Goal: Task Accomplishment & Management: Manage account settings

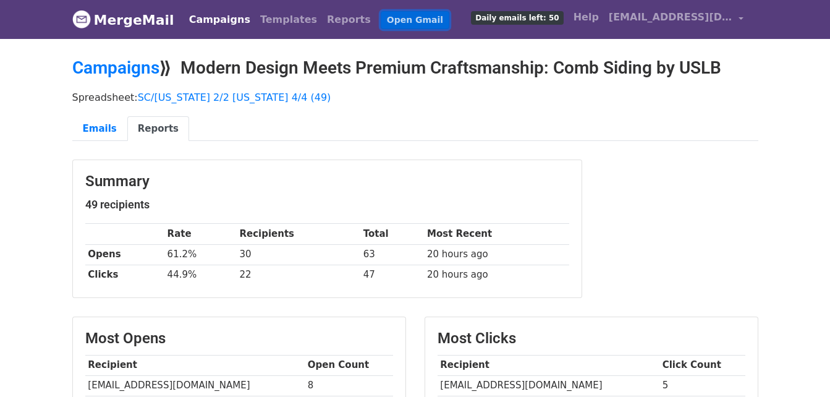
click at [381, 14] on link "Open Gmail" at bounding box center [415, 20] width 69 height 18
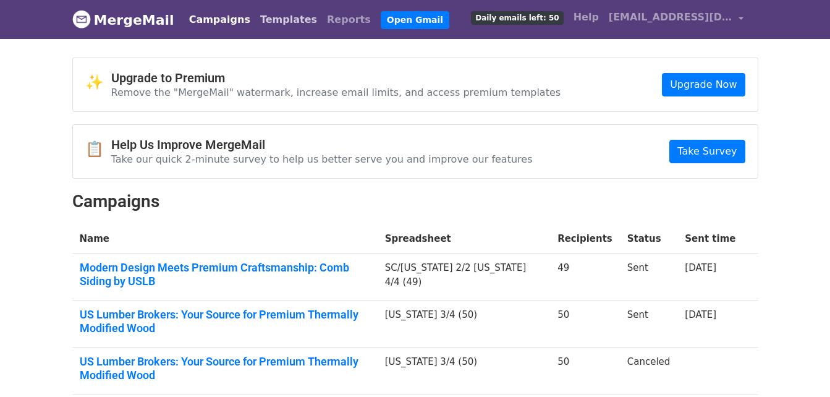
click at [285, 24] on link "Templates" at bounding box center [288, 19] width 67 height 25
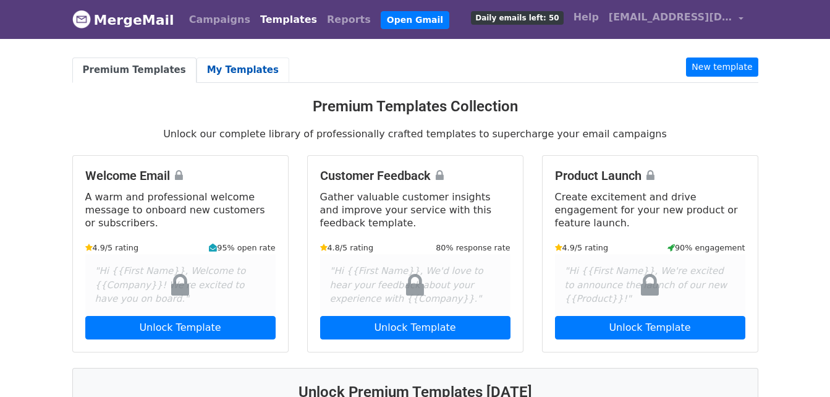
click at [197, 67] on link "My Templates" at bounding box center [243, 70] width 93 height 25
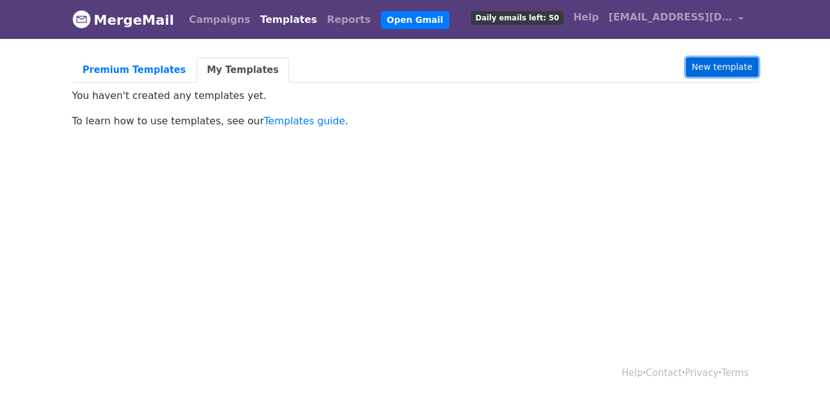
click at [735, 65] on link "New template" at bounding box center [722, 67] width 72 height 19
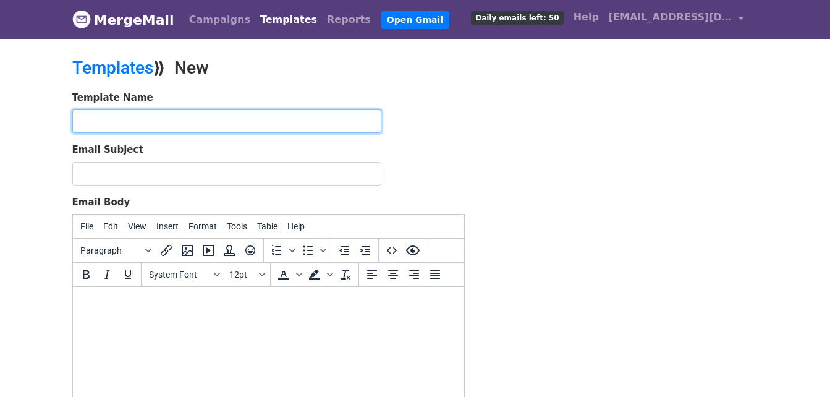
click at [190, 116] on input "text" at bounding box center [226, 120] width 309 height 23
type input "WUI"
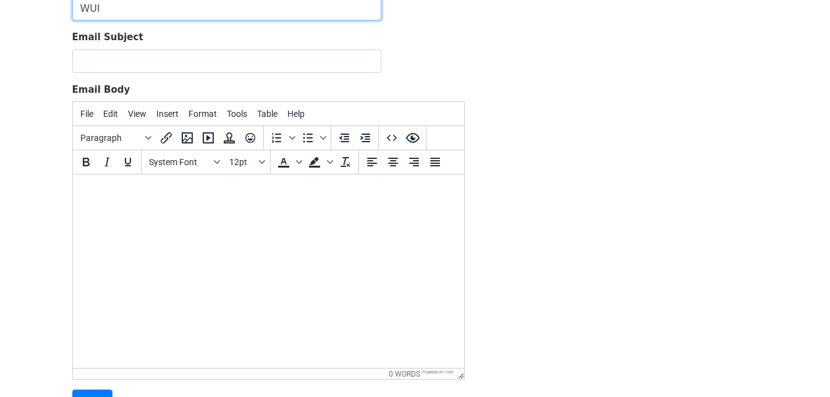
scroll to position [105, 0]
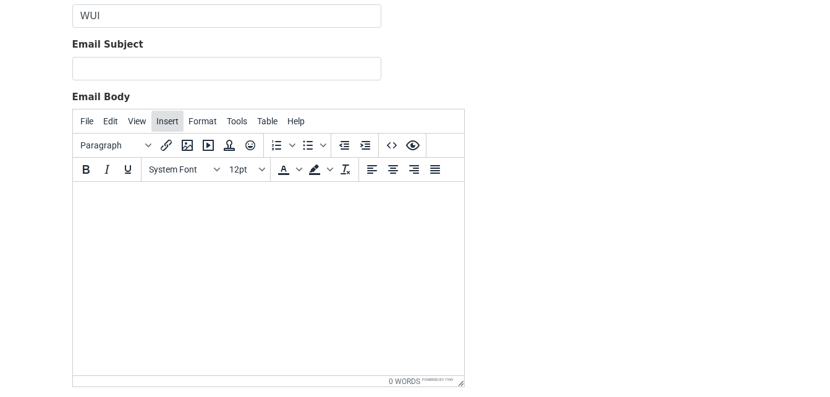
click at [163, 119] on span "Insert" at bounding box center [167, 121] width 22 height 10
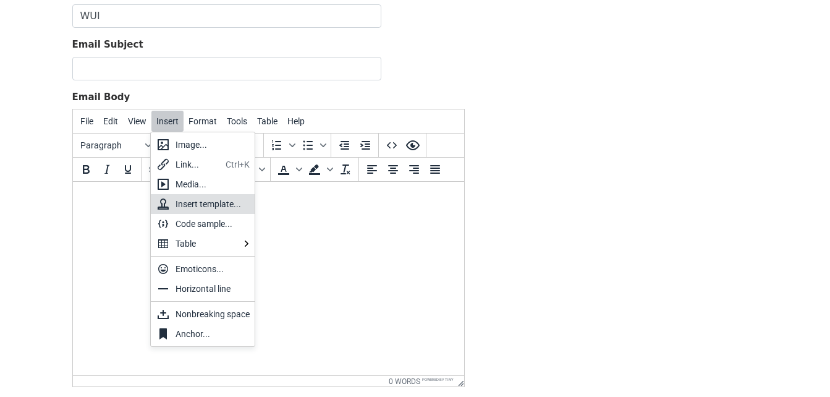
click at [346, 215] on html at bounding box center [267, 198] width 391 height 33
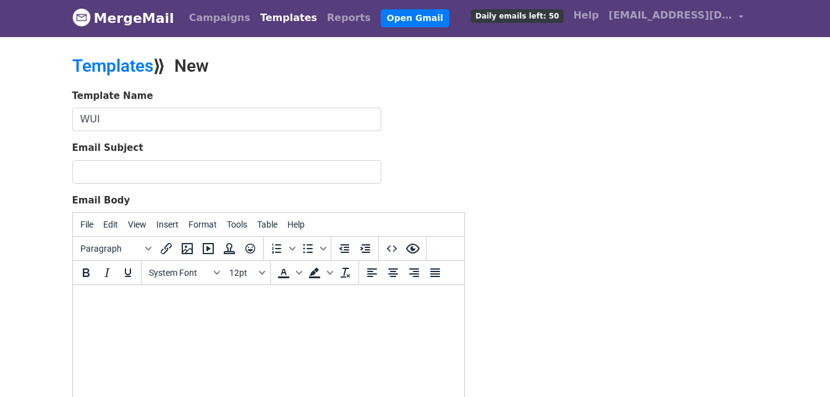
scroll to position [0, 0]
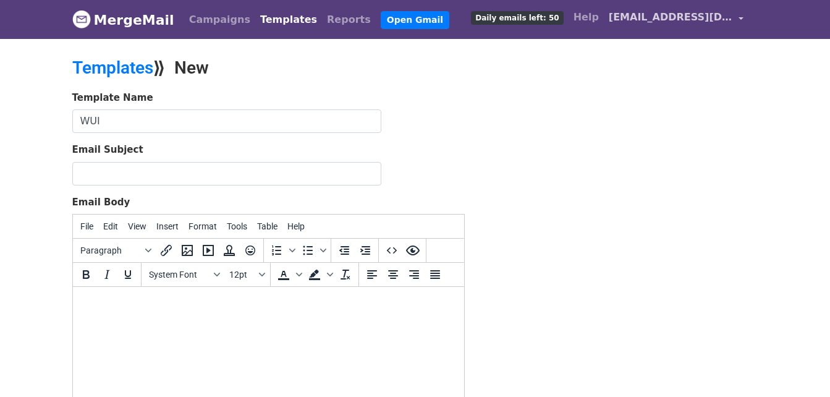
click at [736, 17] on link "[EMAIL_ADDRESS][DOMAIN_NAME]" at bounding box center [676, 19] width 145 height 29
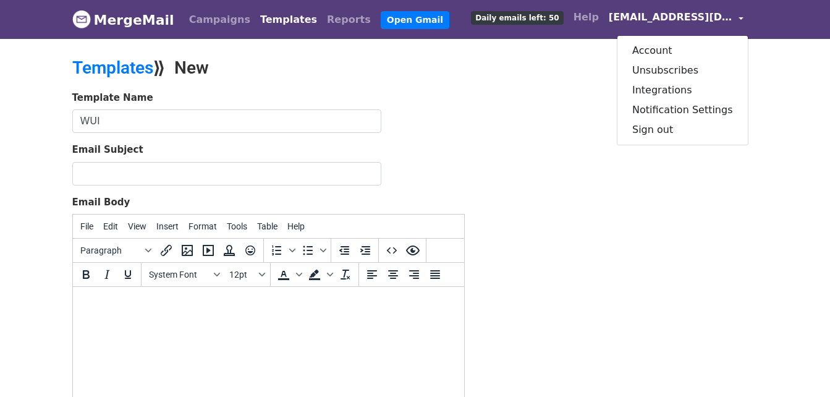
drag, startPoint x: 692, startPoint y: 227, endPoint x: 680, endPoint y: 214, distance: 17.5
click at [691, 227] on div "Template Name WUI Email Subject Email Body File Edit View Insert Format Tools T…" at bounding box center [415, 308] width 705 height 435
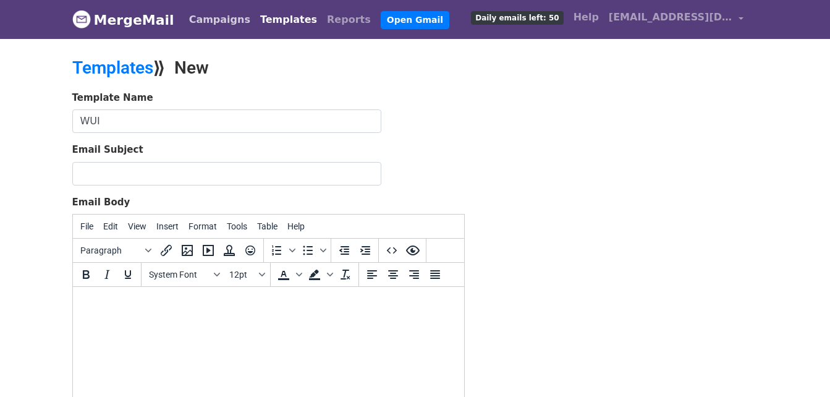
click at [196, 19] on link "Campaigns" at bounding box center [219, 19] width 71 height 25
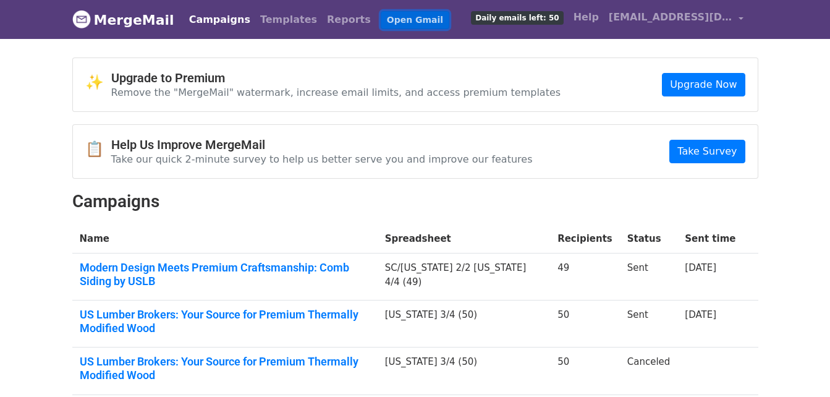
click at [381, 15] on link "Open Gmail" at bounding box center [415, 20] width 69 height 18
click at [665, 24] on span "[EMAIL_ADDRESS][DOMAIN_NAME]" at bounding box center [671, 17] width 124 height 15
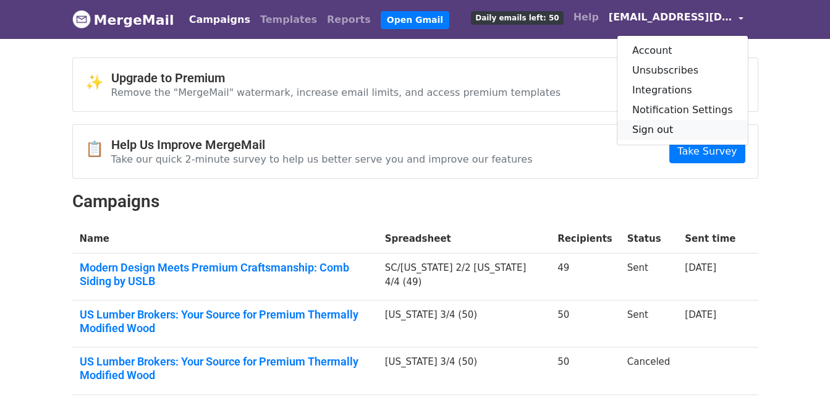
click at [681, 134] on link "Sign out" at bounding box center [683, 130] width 130 height 20
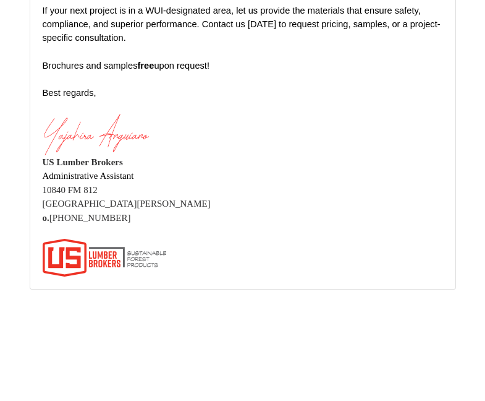
scroll to position [37654, 0]
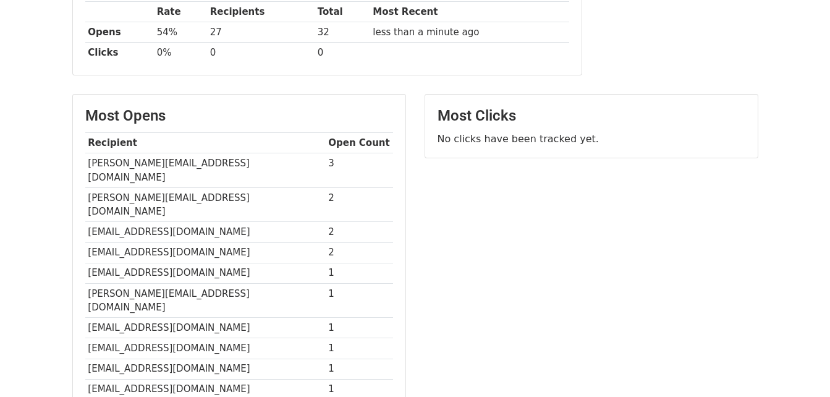
scroll to position [205, 0]
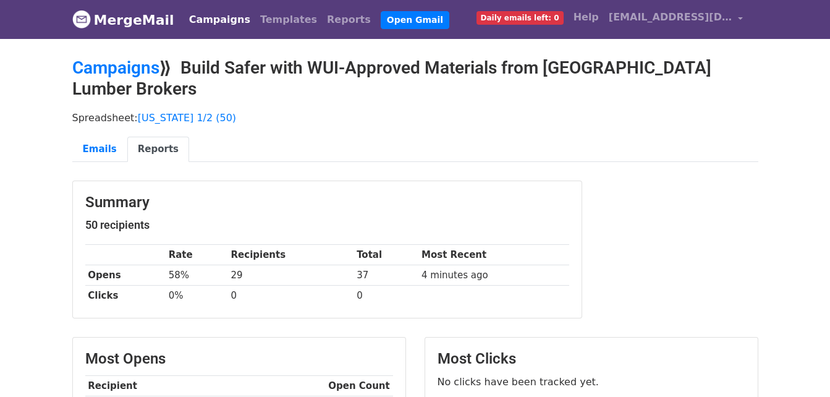
click at [198, 17] on link "Campaigns" at bounding box center [219, 19] width 71 height 25
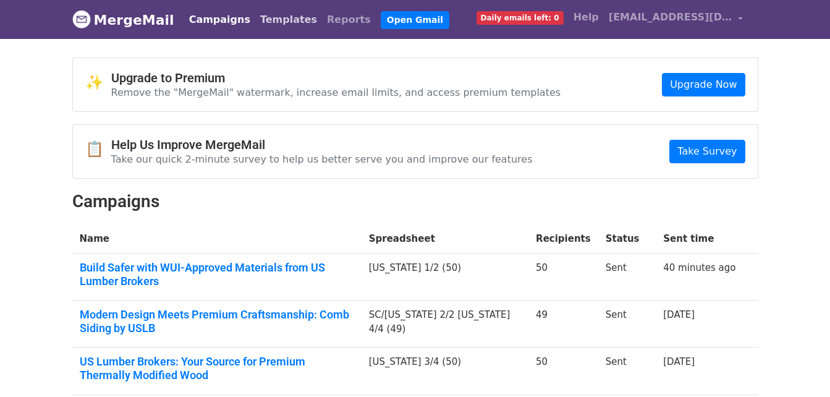
click at [282, 27] on link "Templates" at bounding box center [288, 19] width 67 height 25
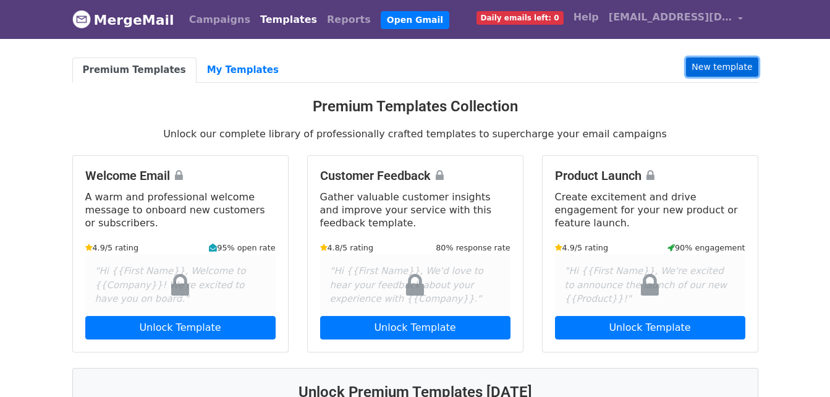
click at [756, 68] on link "New template" at bounding box center [722, 67] width 72 height 19
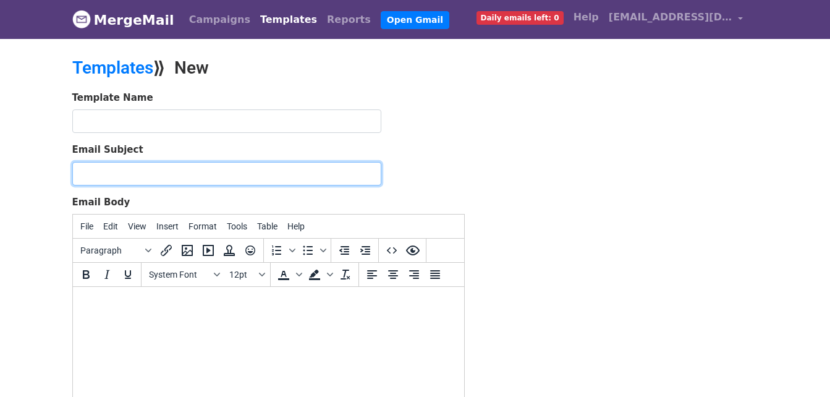
click at [147, 178] on input "Email Subject" at bounding box center [226, 173] width 309 height 23
paste input "Build Safer with WUI-Approved Materials from US Lumber Brokers"
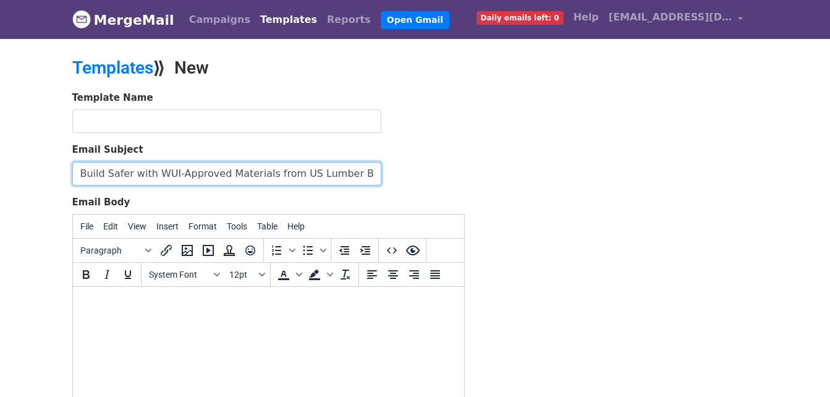
type input "Build Safer with WUI-Approved Materials from US Lumber Brokers"
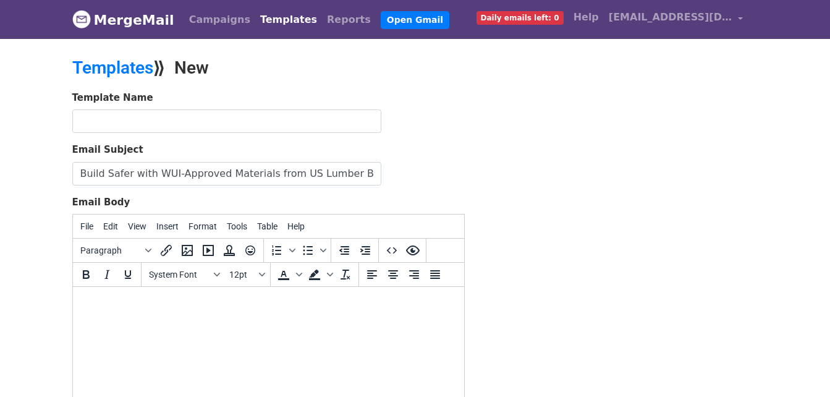
click at [167, 320] on html at bounding box center [267, 303] width 391 height 33
drag, startPoint x: 142, startPoint y: 293, endPoint x: 105, endPoint y: 307, distance: 39.2
click at [111, 301] on body at bounding box center [268, 304] width 372 height 14
paste body
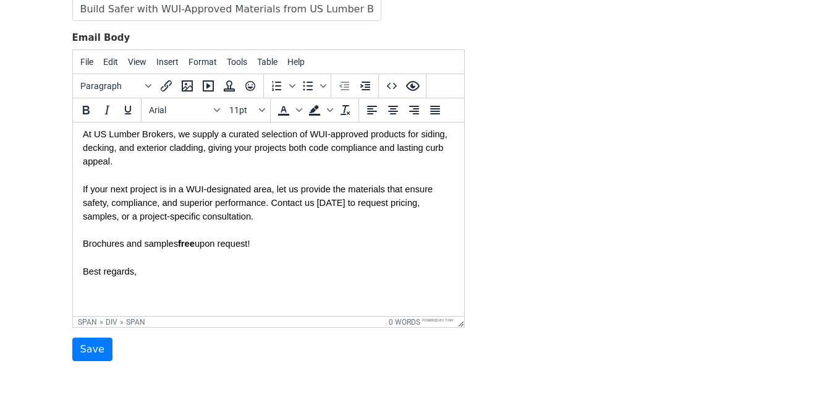
scroll to position [145, 0]
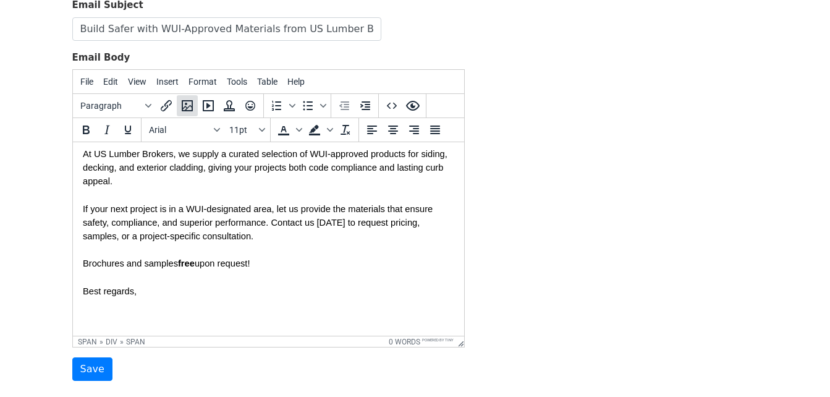
click at [183, 109] on icon "Insert/edit image" at bounding box center [187, 105] width 15 height 15
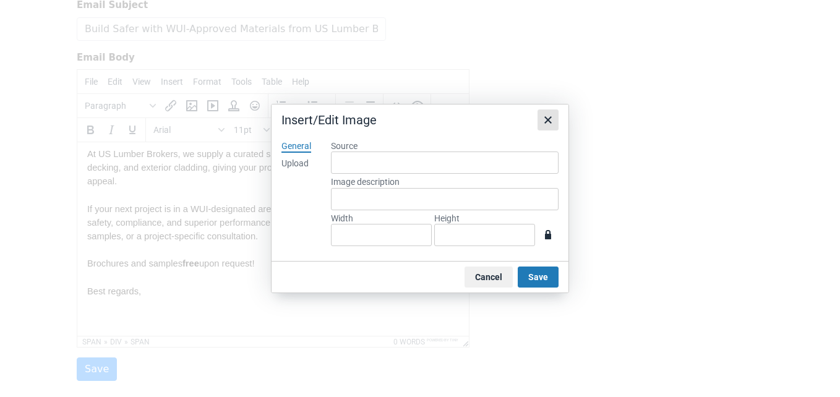
click at [538, 119] on button "Close" at bounding box center [547, 119] width 21 height 21
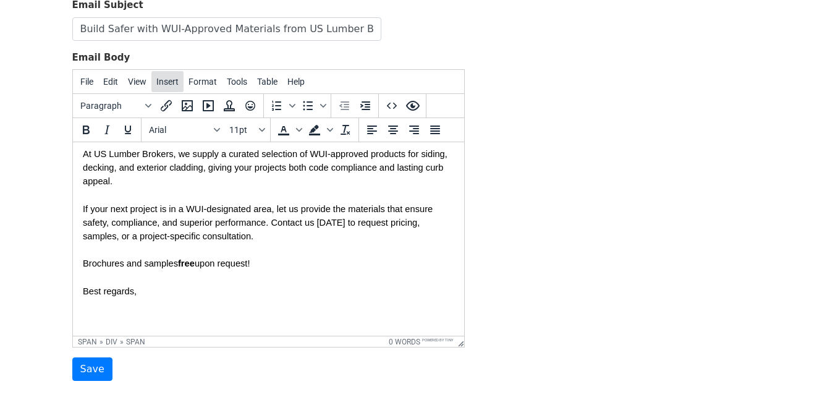
click at [170, 81] on span "Insert" at bounding box center [167, 82] width 22 height 10
click at [552, 223] on div "Template Name Email Subject Build Safer with WUI-Approved Materials from US Lum…" at bounding box center [415, 163] width 705 height 435
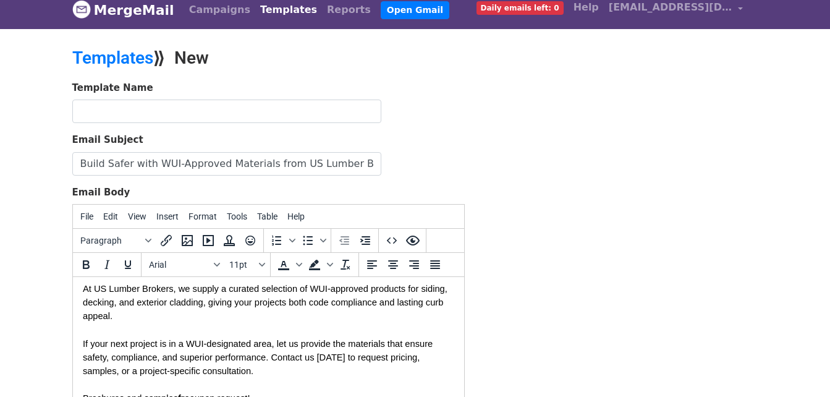
scroll to position [0, 0]
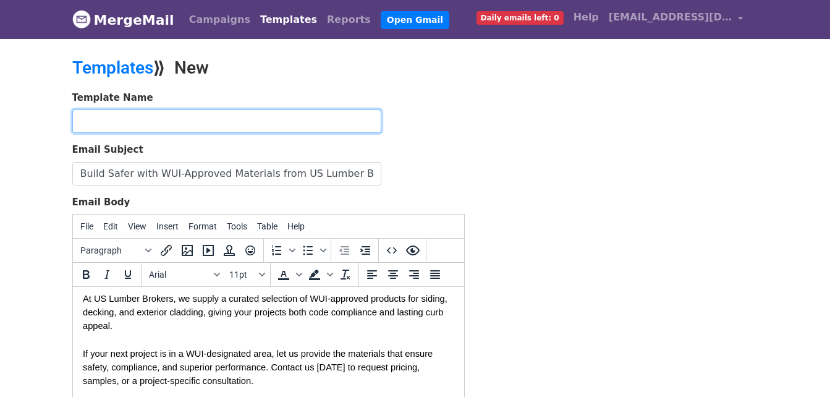
click at [170, 121] on input "text" at bounding box center [226, 120] width 309 height 23
type input "WUI"
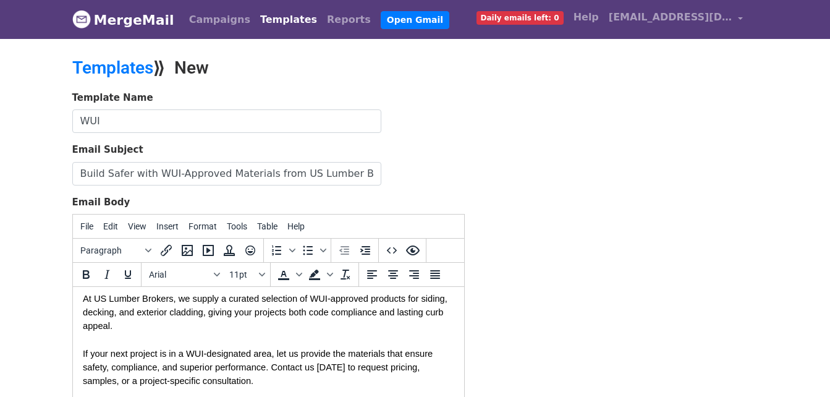
click at [562, 172] on div "Template Name WUI Email Subject Build Safer with WUI-Approved Materials from US…" at bounding box center [415, 308] width 705 height 435
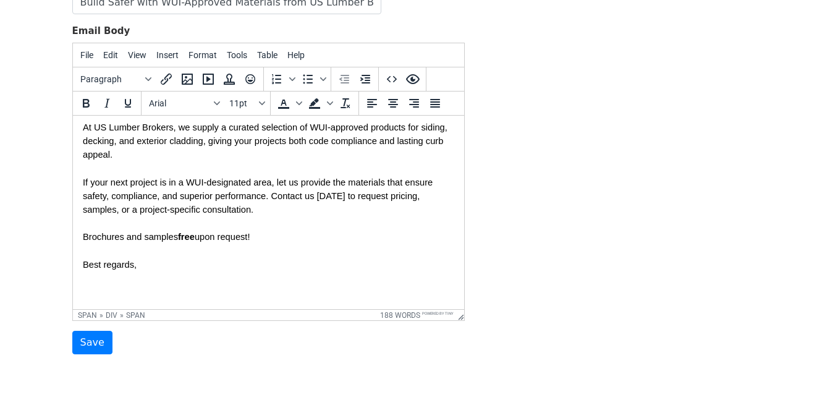
scroll to position [186, 0]
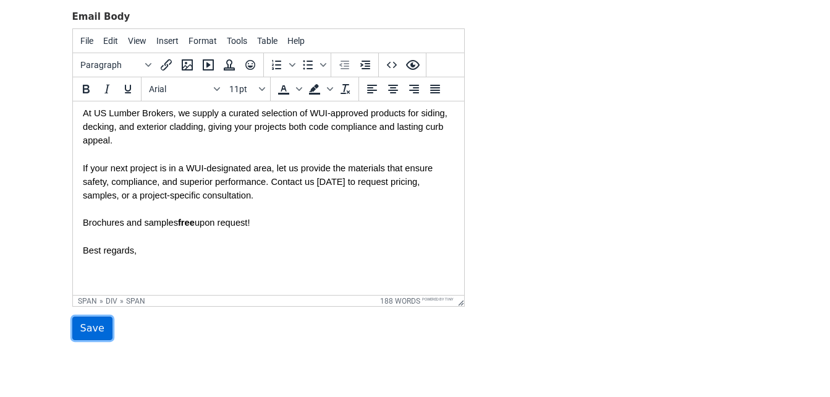
click at [90, 336] on input "Save" at bounding box center [92, 328] width 40 height 23
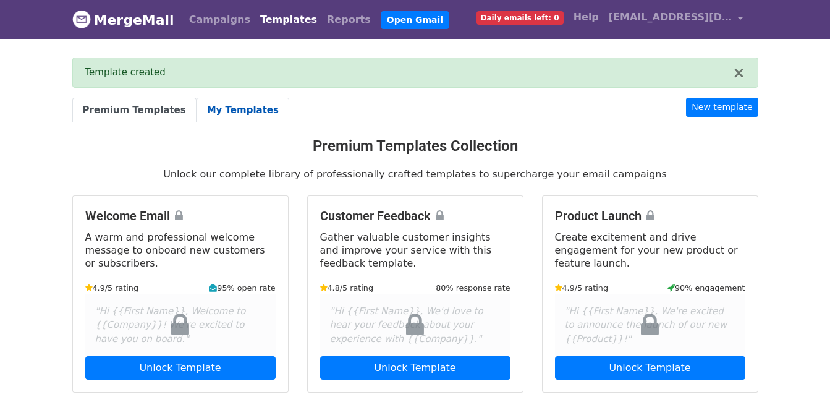
click at [228, 111] on link "My Templates" at bounding box center [243, 110] width 93 height 25
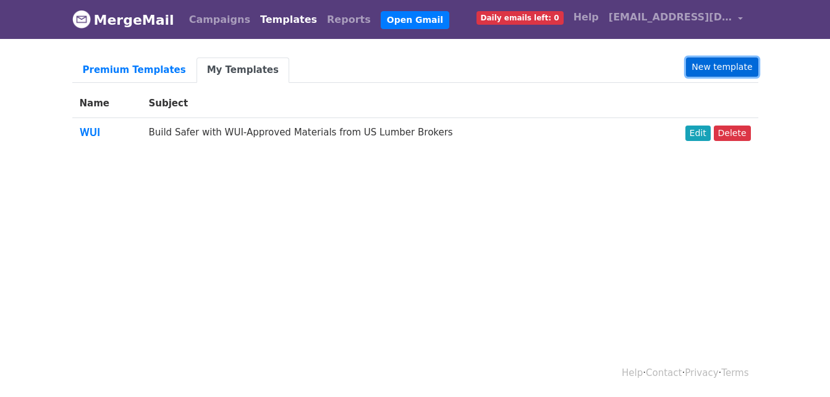
click at [702, 70] on link "New template" at bounding box center [722, 67] width 72 height 19
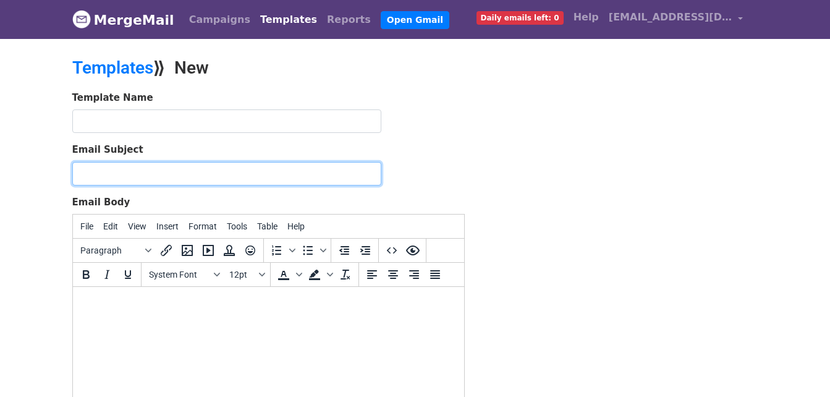
click at [148, 175] on input "Email Subject" at bounding box center [226, 173] width 309 height 23
paste input "Modern Design Meets Premium Craftsmanship: Comb Siding by USLB"
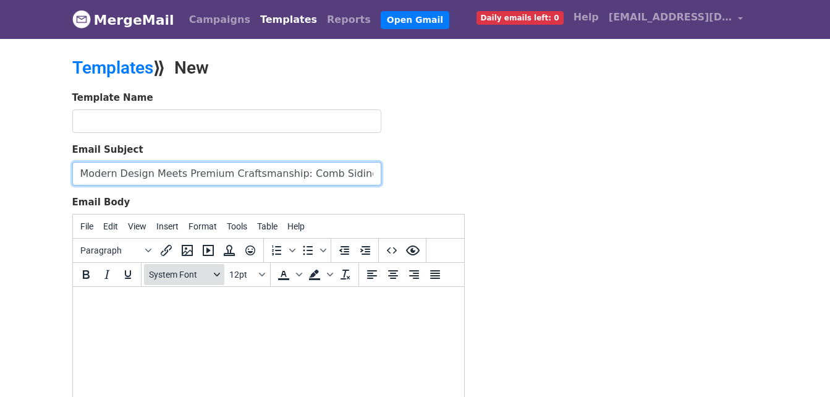
scroll to position [0, 11]
type input "Modern Design Meets Premium Craftsmanship: Comb Siding by USLB"
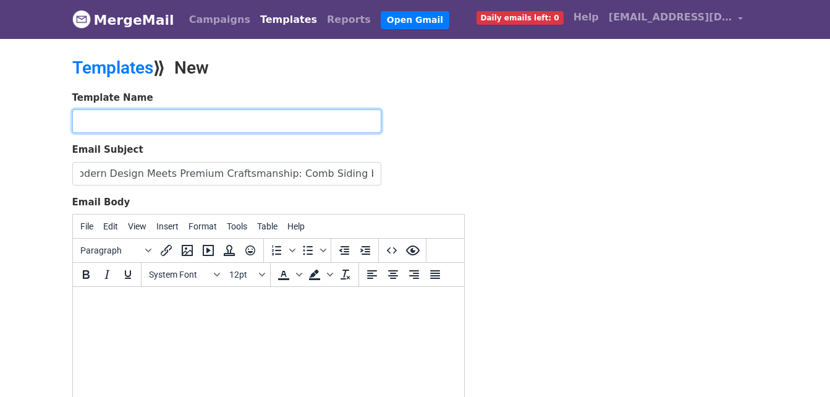
scroll to position [0, 0]
click at [150, 121] on input "text" at bounding box center [226, 120] width 309 height 23
type input "Comb Siding"
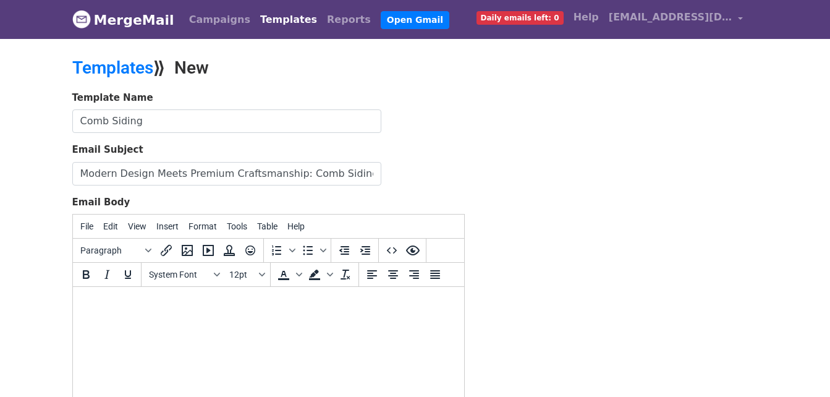
click at [115, 310] on body at bounding box center [268, 304] width 372 height 14
paste body
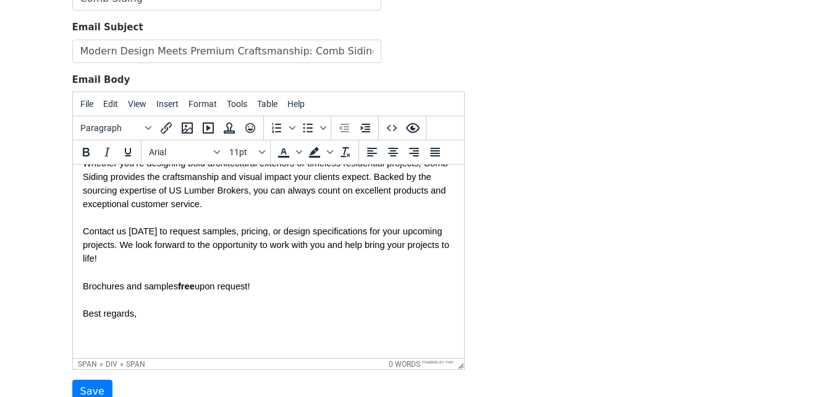
scroll to position [145, 0]
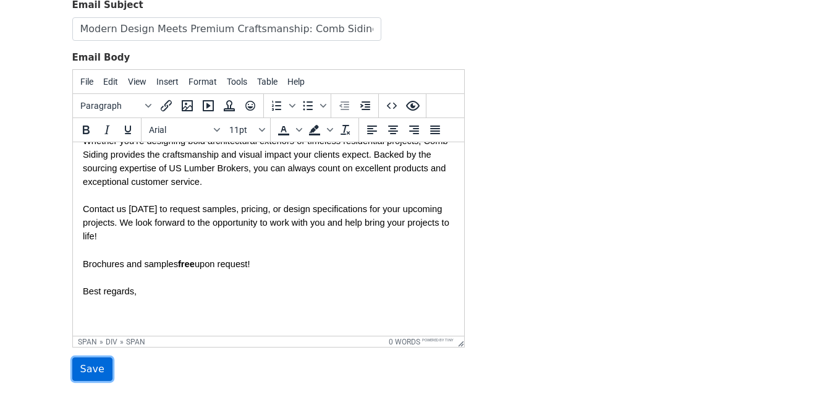
click at [75, 370] on input "Save" at bounding box center [92, 368] width 40 height 23
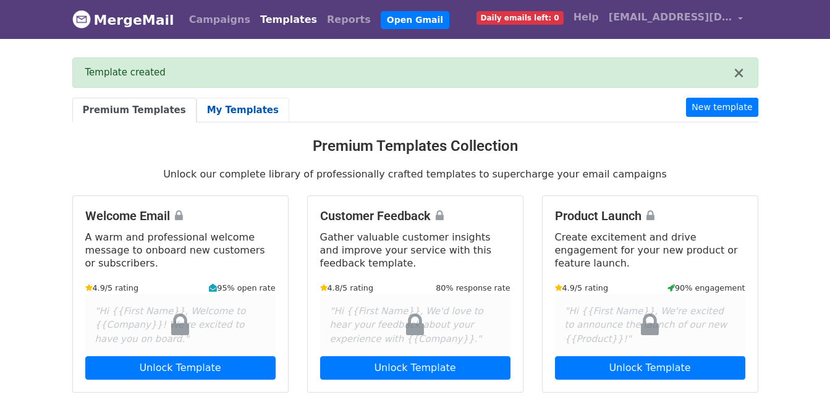
click at [241, 107] on link "My Templates" at bounding box center [243, 110] width 93 height 25
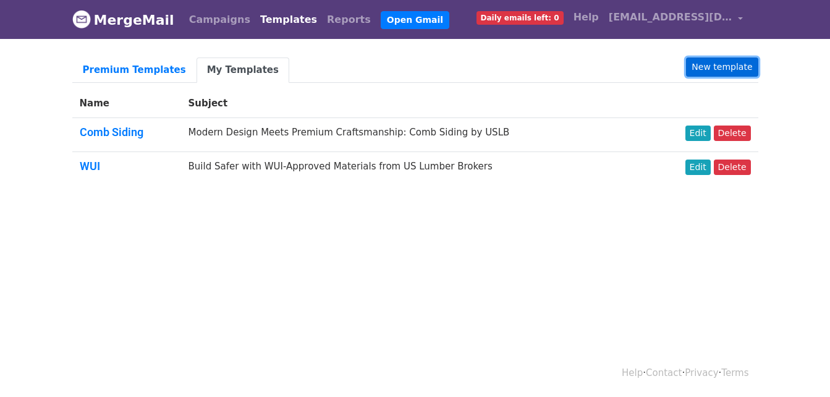
click at [742, 66] on link "New template" at bounding box center [722, 67] width 72 height 19
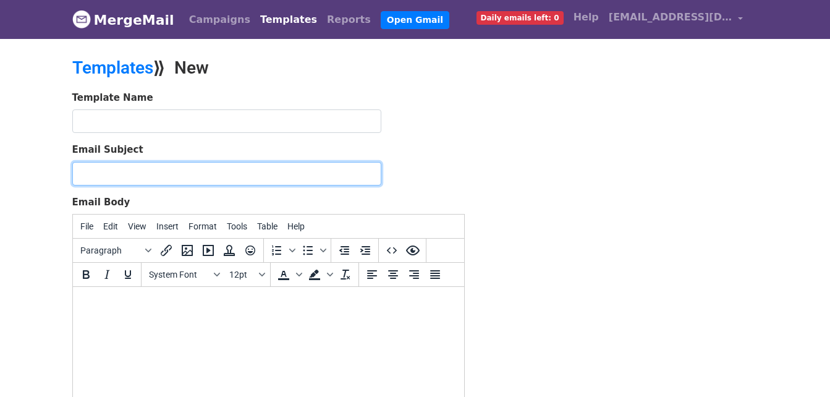
paste input "US Lumber Brokers: Your Source for Premium Thermally Modified Wood"
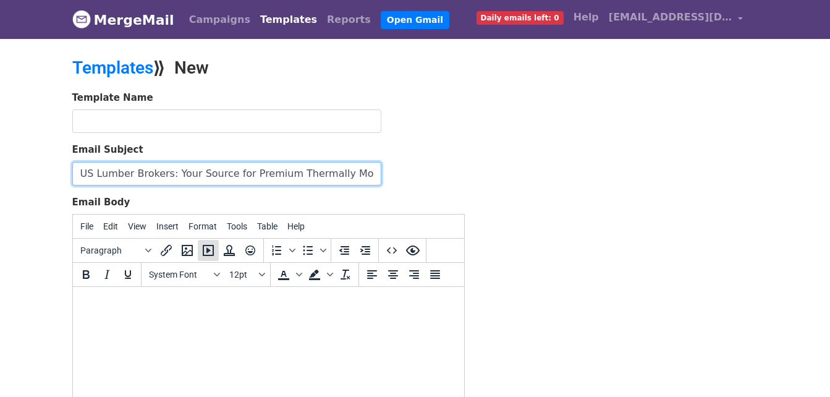
scroll to position [0, 20]
type input "US Lumber Brokers: Your Source for Premium Thermally Modified Wood"
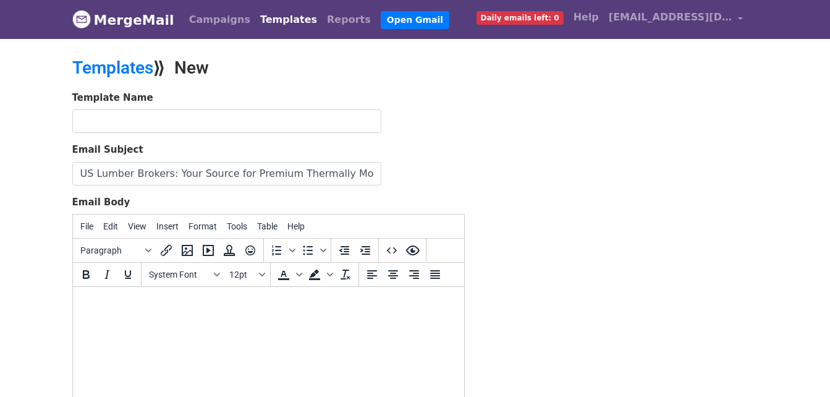
click at [117, 316] on html at bounding box center [267, 303] width 391 height 33
paste body
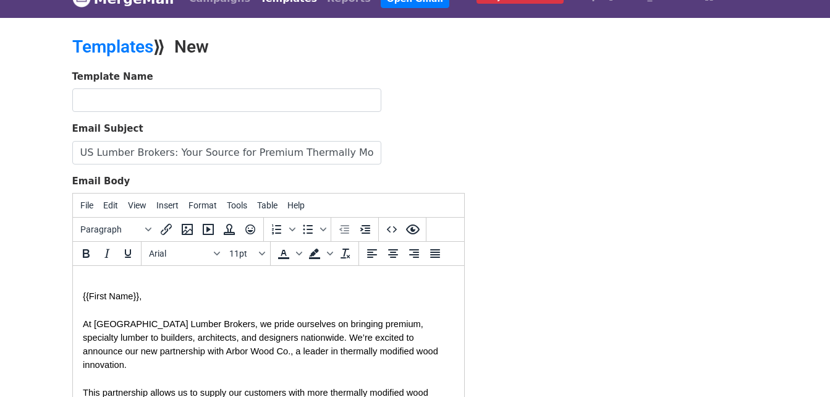
click at [83, 291] on span "{{First Name}}," at bounding box center [111, 296] width 59 height 10
click at [176, 92] on input "text" at bounding box center [226, 99] width 309 height 23
type input "TMW"
click at [600, 190] on div "Template Name TMW Email Subject US Lumber Brokers: Your Source for Premium Ther…" at bounding box center [415, 287] width 705 height 435
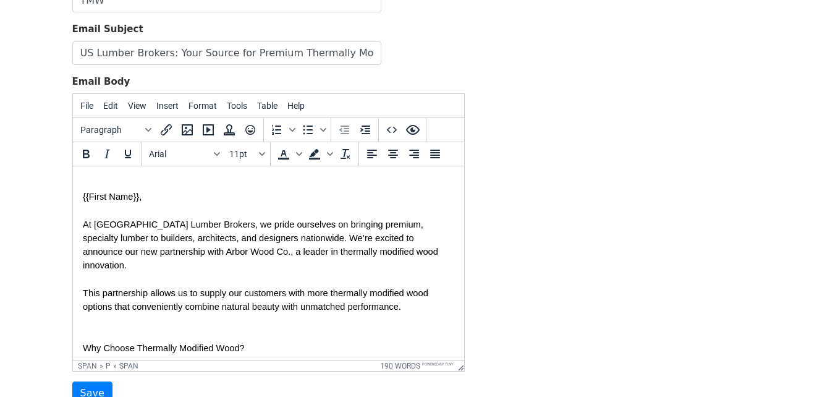
scroll to position [229, 0]
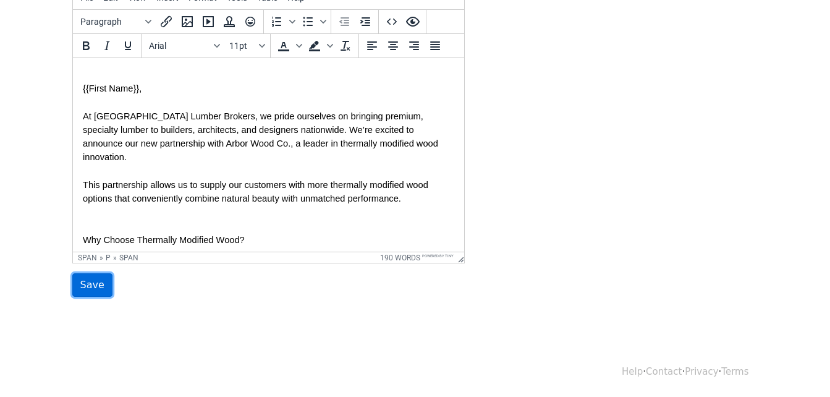
click at [92, 284] on input "Save" at bounding box center [92, 284] width 40 height 23
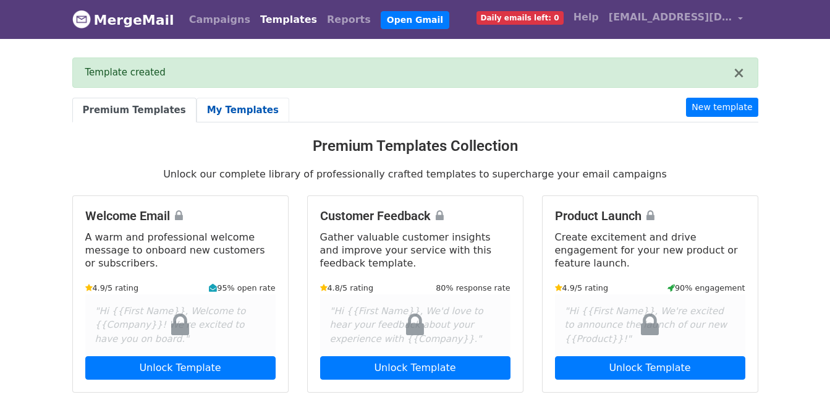
click at [245, 109] on link "My Templates" at bounding box center [243, 110] width 93 height 25
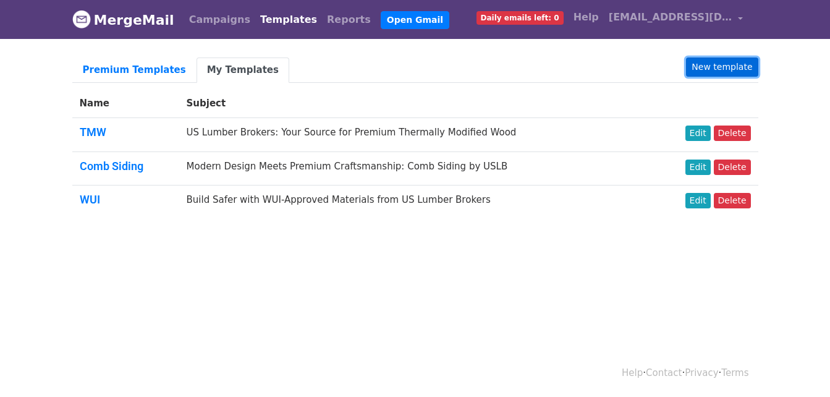
click at [735, 70] on link "New template" at bounding box center [722, 67] width 72 height 19
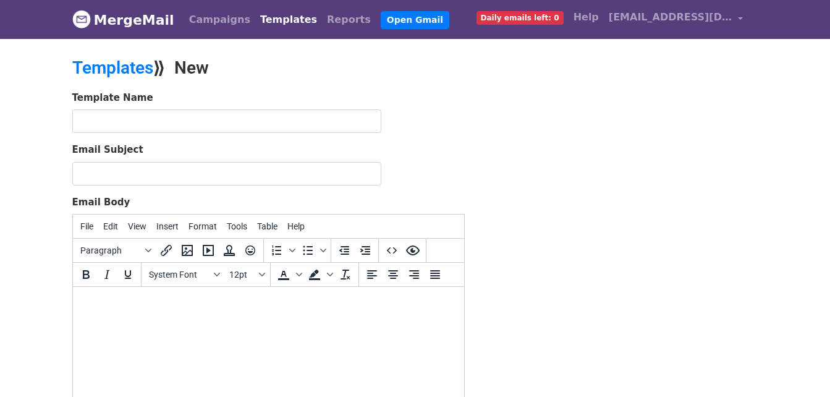
click at [114, 294] on html at bounding box center [267, 303] width 391 height 33
paste body
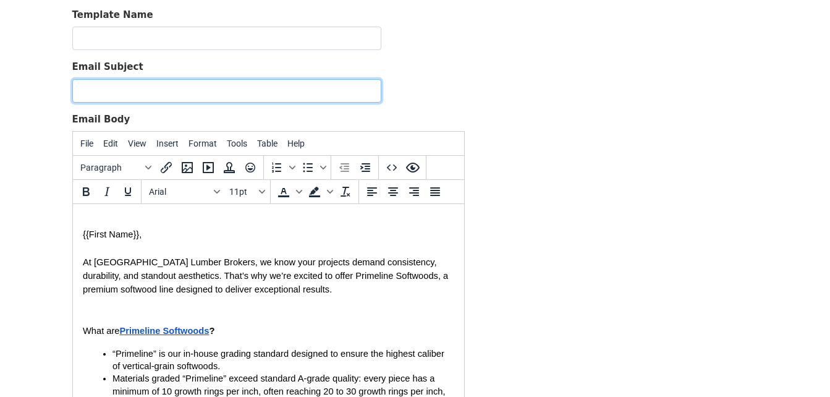
click at [203, 89] on input "Email Subject" at bounding box center [226, 90] width 309 height 23
paste input "US Lumber Brokers: Your Source for Primeline Softwoods"
type input "US Lumber Brokers: Your Source for Primeline Softwoods"
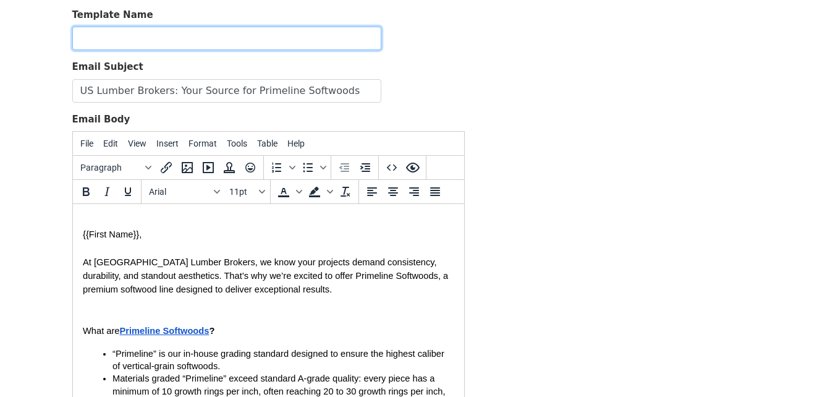
click at [213, 38] on input "text" at bounding box center [226, 38] width 309 height 23
type input "Primeline"
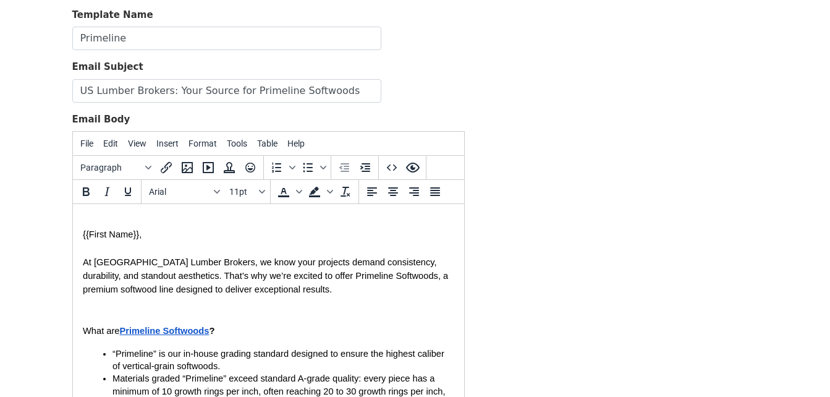
click at [772, 176] on body "MergeMail Campaigns Templates Reports Open Gmail Daily emails left: 0 Help yaja…" at bounding box center [415, 204] width 830 height 575
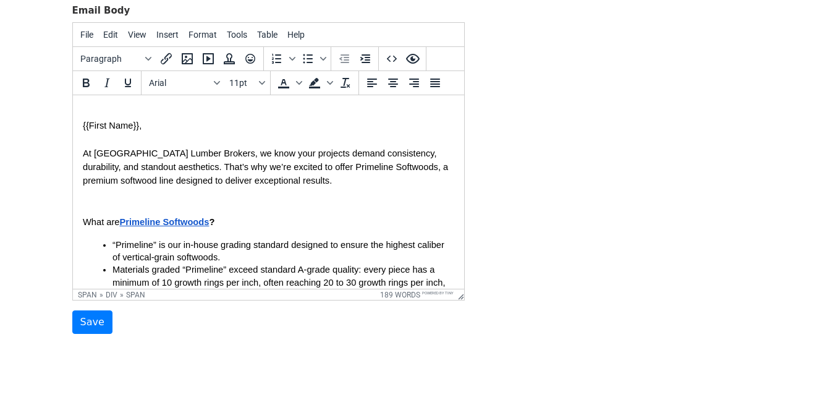
scroll to position [229, 0]
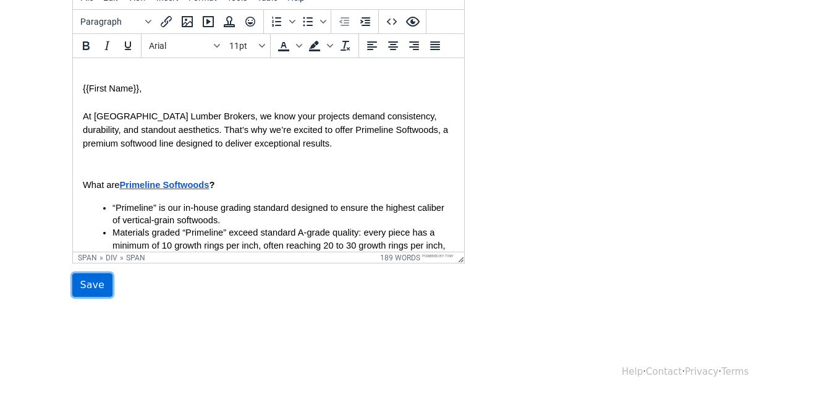
click at [85, 291] on input "Save" at bounding box center [92, 284] width 40 height 23
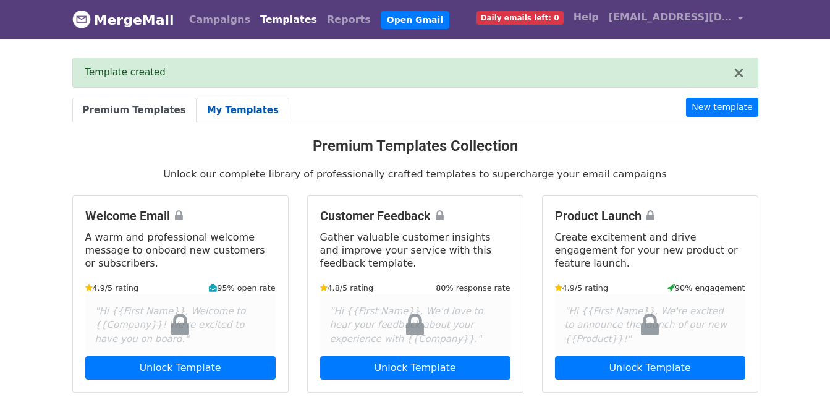
click at [200, 108] on link "My Templates" at bounding box center [243, 110] width 93 height 25
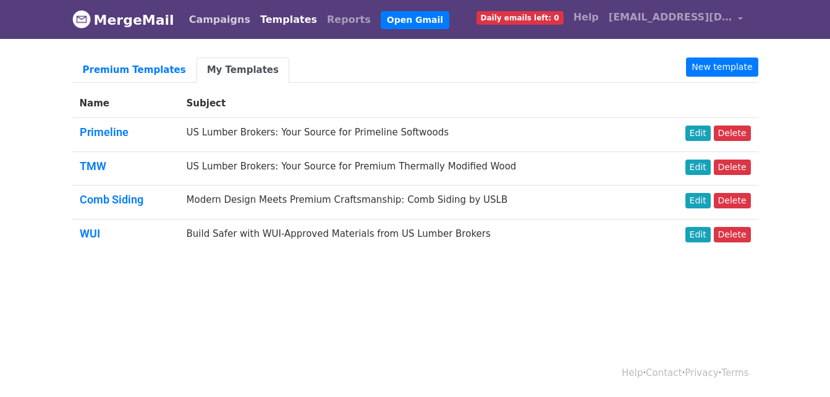
click at [233, 22] on link "Campaigns" at bounding box center [219, 19] width 71 height 25
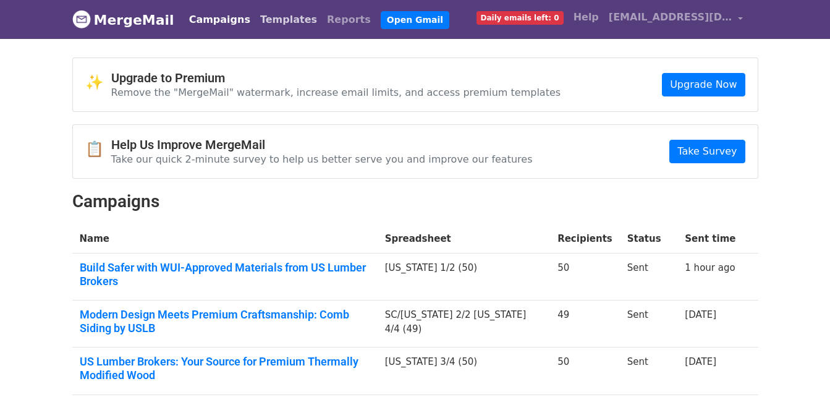
click at [278, 25] on link "Templates" at bounding box center [288, 19] width 67 height 25
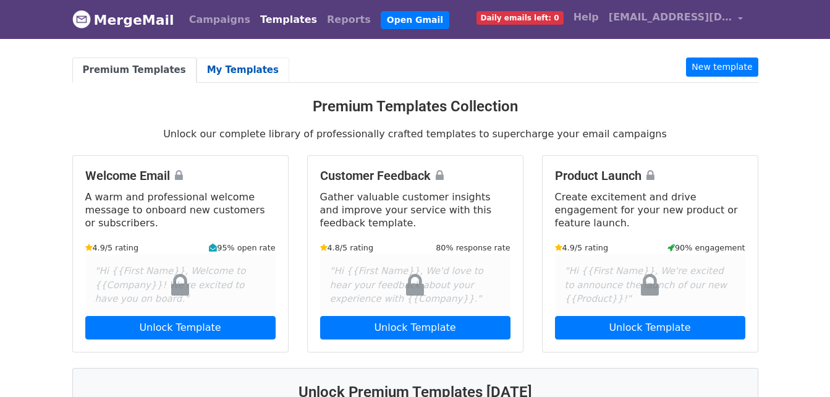
click at [216, 62] on link "My Templates" at bounding box center [243, 70] width 93 height 25
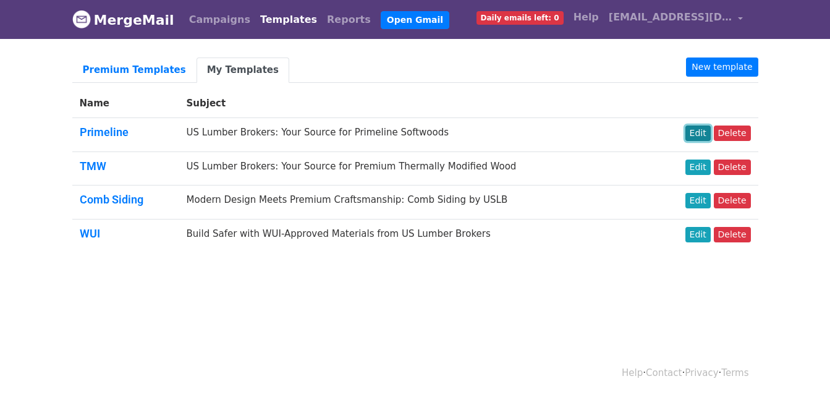
click at [711, 140] on link "Edit" at bounding box center [698, 133] width 25 height 15
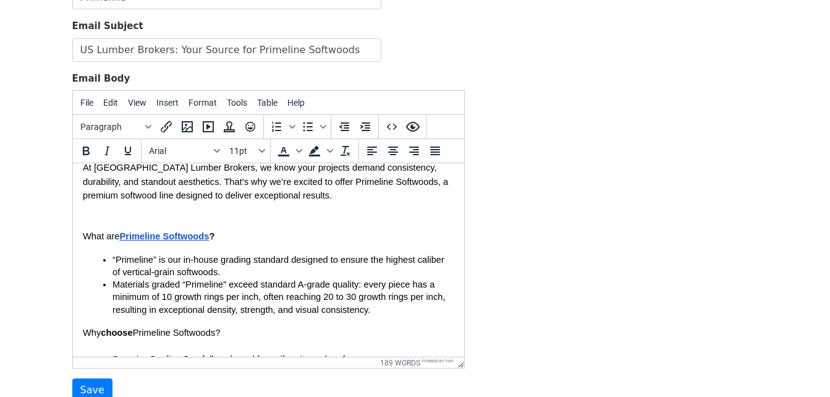
scroll to position [62, 0]
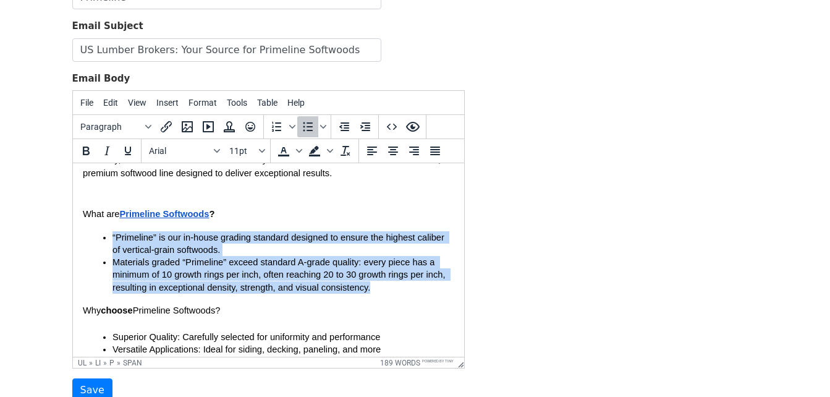
drag, startPoint x: 94, startPoint y: 233, endPoint x: 403, endPoint y: 291, distance: 314.6
click at [403, 291] on ul "“Primeline” is our in-house grading standard designed to ensure the highest cal…" at bounding box center [268, 262] width 372 height 62
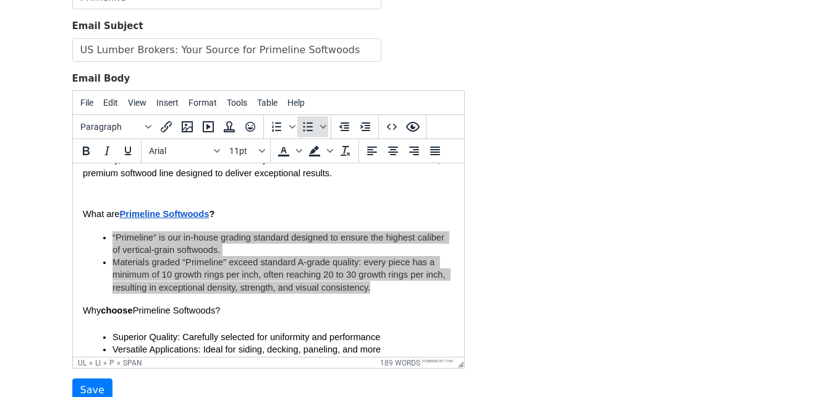
click at [299, 121] on span "Bullet list" at bounding box center [307, 126] width 21 height 21
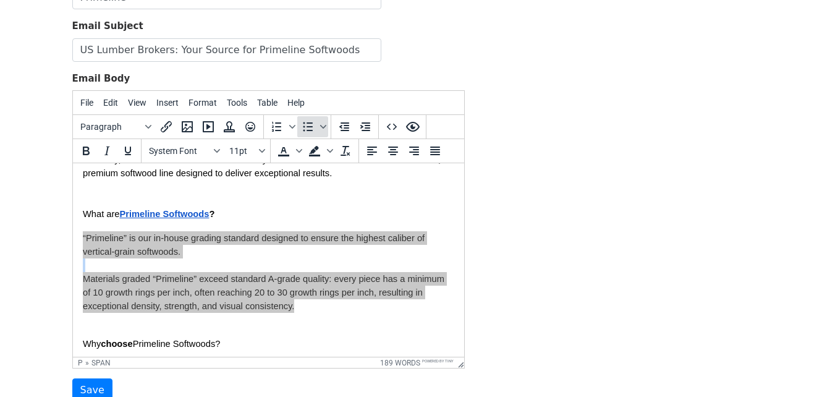
click at [306, 122] on icon "Bullet list" at bounding box center [308, 126] width 15 height 15
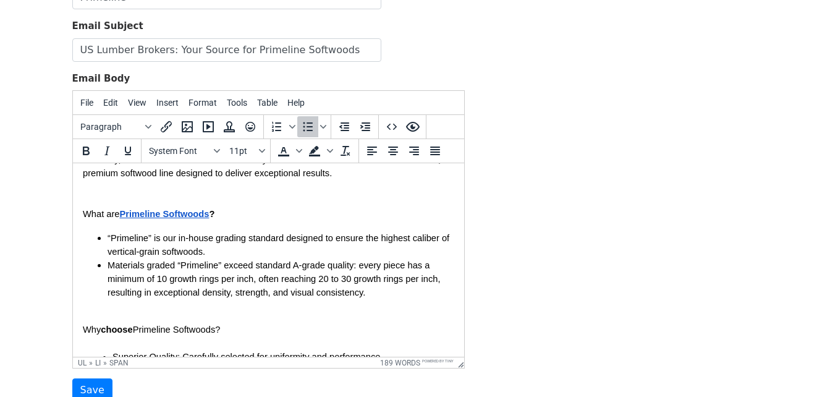
click at [410, 296] on li "Materials graded “Primeline” exceed standard A-grade quality: every piece has a…" at bounding box center [280, 278] width 347 height 41
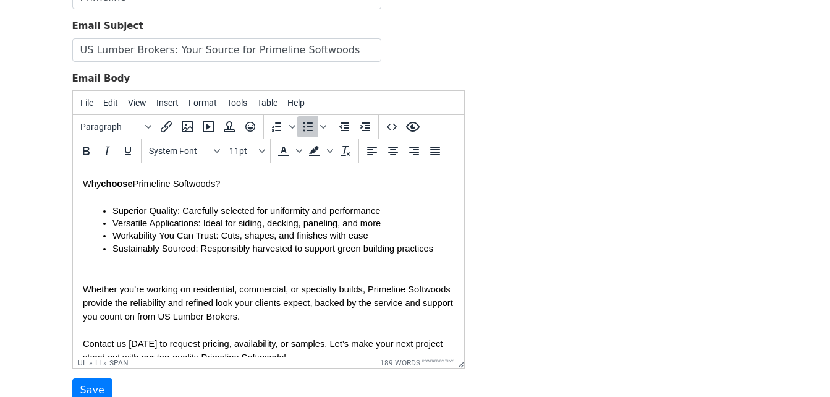
scroll to position [186, 0]
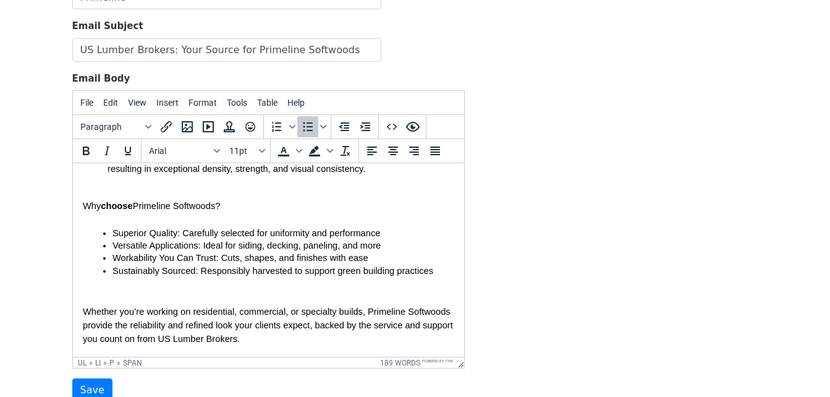
drag, startPoint x: 113, startPoint y: 231, endPoint x: 430, endPoint y: 280, distance: 321.5
click at [429, 280] on body "{{First Name}}, At US Lumber Brokers, we know your projects demand consistency,…" at bounding box center [268, 222] width 372 height 468
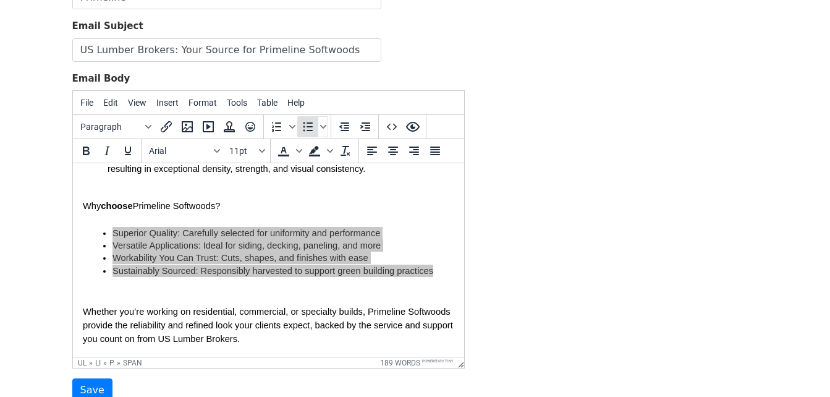
click at [308, 126] on icon "Bullet list" at bounding box center [308, 126] width 15 height 15
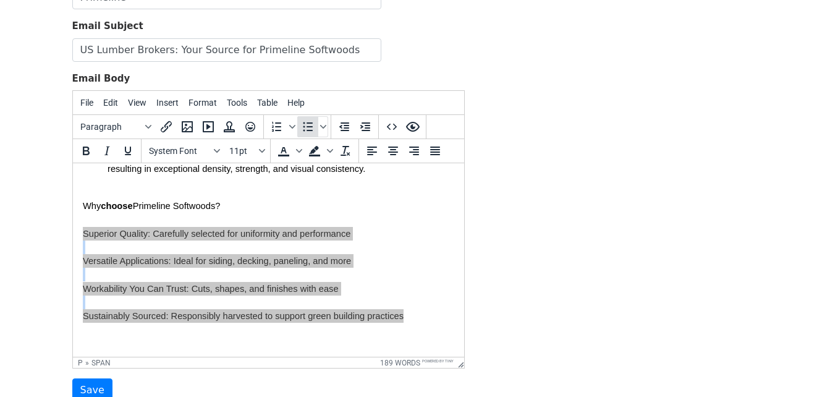
click at [308, 126] on icon "Bullet list" at bounding box center [308, 126] width 15 height 15
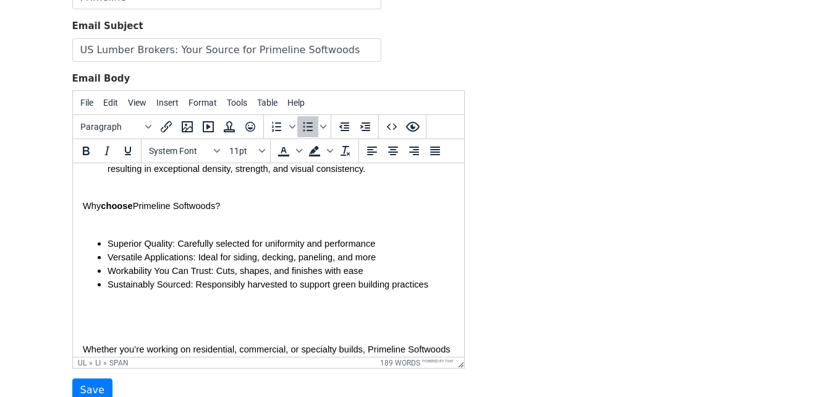
click at [547, 304] on div "Template Name Primeline Email Subject US Lumber Brokers: Your Source for Primel…" at bounding box center [415, 184] width 705 height 435
click at [312, 308] on body "{{First Name}}, At US Lumber Brokers, we know your projects demand consistency,…" at bounding box center [268, 241] width 372 height 506
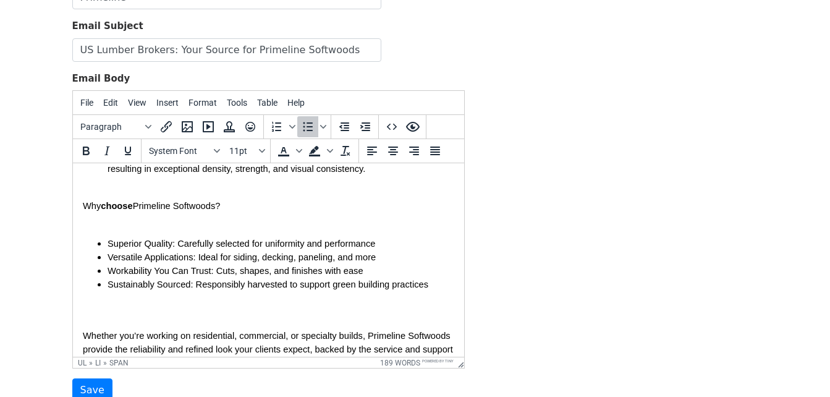
click at [250, 232] on body "{{First Name}}, At US Lumber Brokers, we know your projects demand consistency,…" at bounding box center [268, 234] width 372 height 492
click at [248, 222] on body "{{First Name}}, At US Lumber Brokers, we know your projects demand consistency,…" at bounding box center [268, 234] width 372 height 492
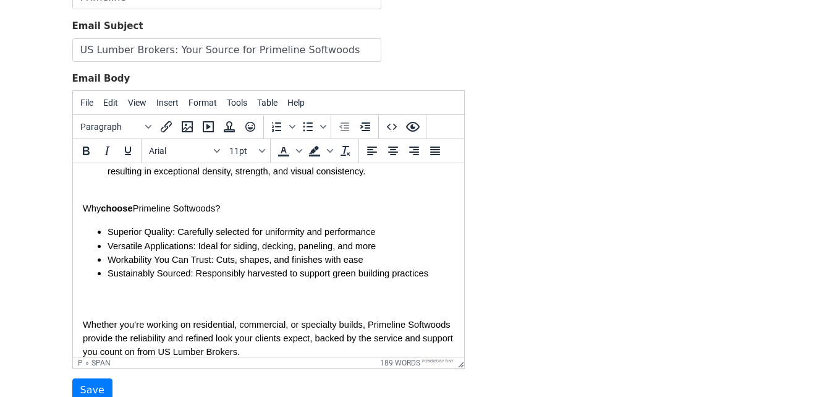
scroll to position [182, 0]
click at [118, 315] on body "{{First Name}}, At US Lumber Brokers, we know your projects demand consistency,…" at bounding box center [268, 230] width 372 height 479
click at [103, 294] on body "{{First Name}}, At US Lumber Brokers, we know your projects demand consistency,…" at bounding box center [268, 230] width 372 height 479
click at [103, 286] on body "{{First Name}}, At US Lumber Brokers, we know your projects demand consistency,…" at bounding box center [268, 230] width 372 height 479
click at [114, 194] on body "{{First Name}}, At US Lumber Brokers, we know your projects demand consistency,…" at bounding box center [268, 230] width 372 height 479
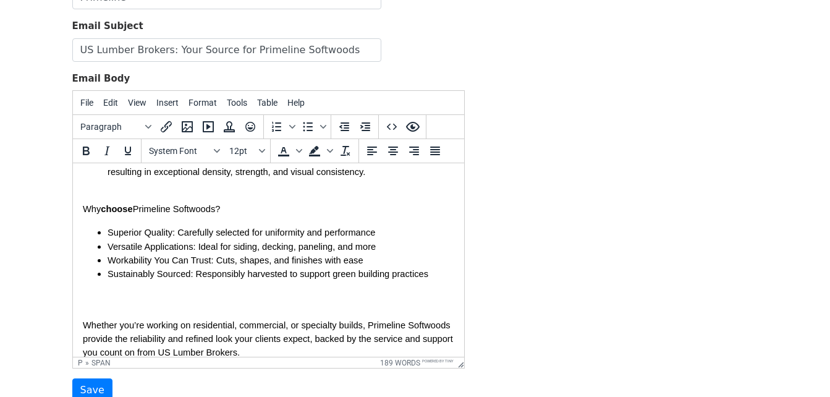
click at [113, 177] on span "Materials graded “Primeline” exceed standard A-grade quality: every piece has a…" at bounding box center [273, 158] width 333 height 37
click at [114, 183] on body "{{First Name}}, At US Lumber Brokers, we know your projects demand consistency,…" at bounding box center [268, 230] width 372 height 479
click at [128, 312] on body "{{First Name}}, At US Lumber Brokers, we know your projects demand consistency,…" at bounding box center [268, 230] width 372 height 479
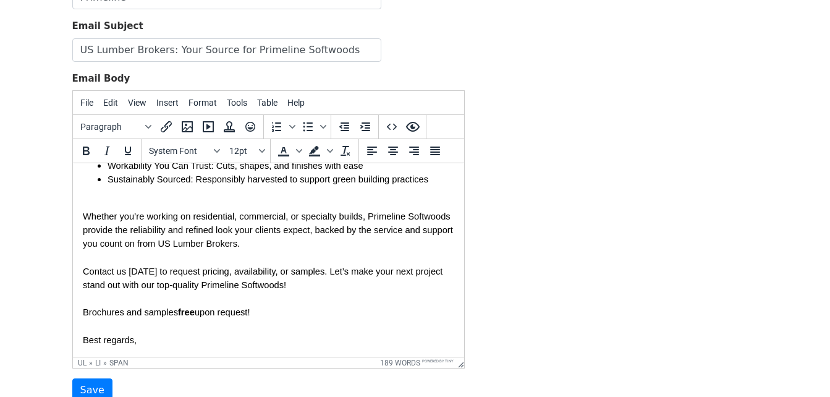
scroll to position [292, 0]
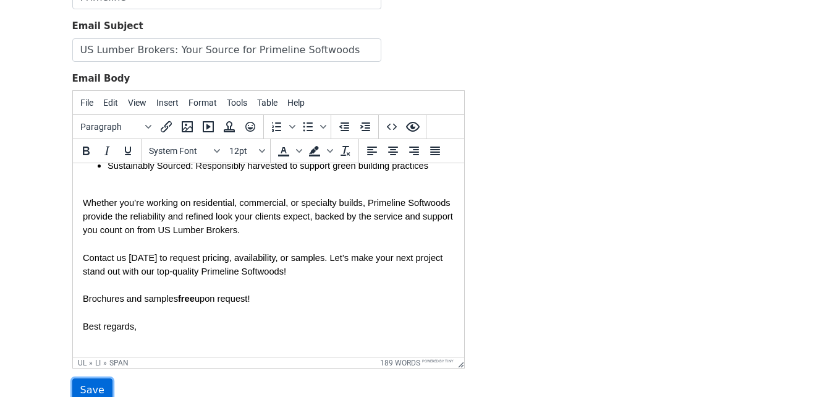
click at [85, 386] on input "Save" at bounding box center [92, 389] width 40 height 23
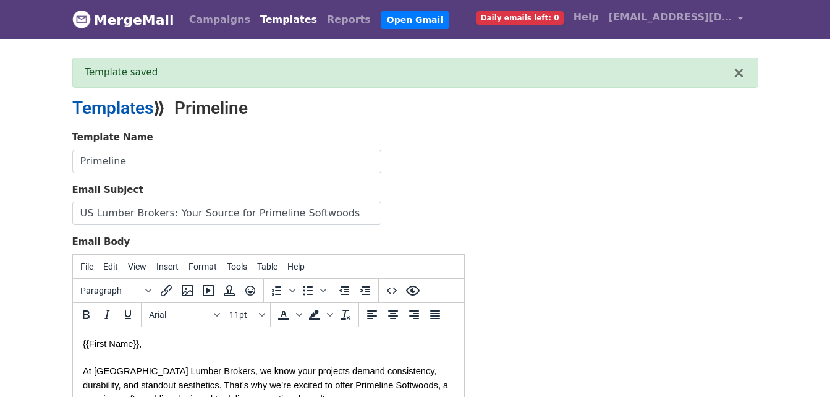
click at [145, 111] on link "Templates" at bounding box center [112, 108] width 81 height 20
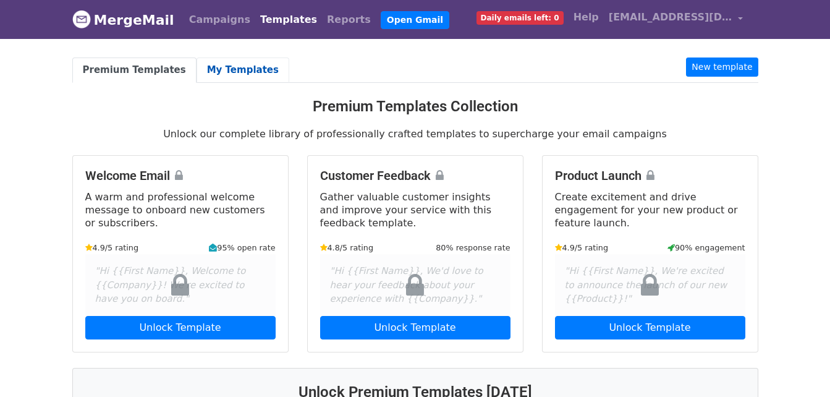
click at [197, 72] on link "My Templates" at bounding box center [243, 70] width 93 height 25
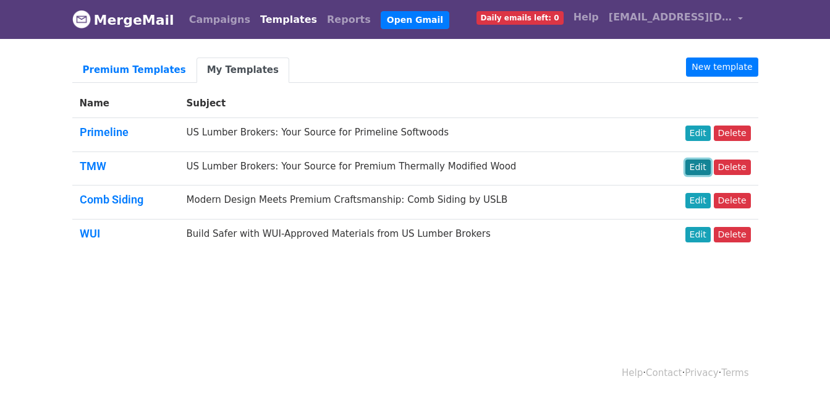
click at [700, 164] on link "Edit" at bounding box center [698, 167] width 25 height 15
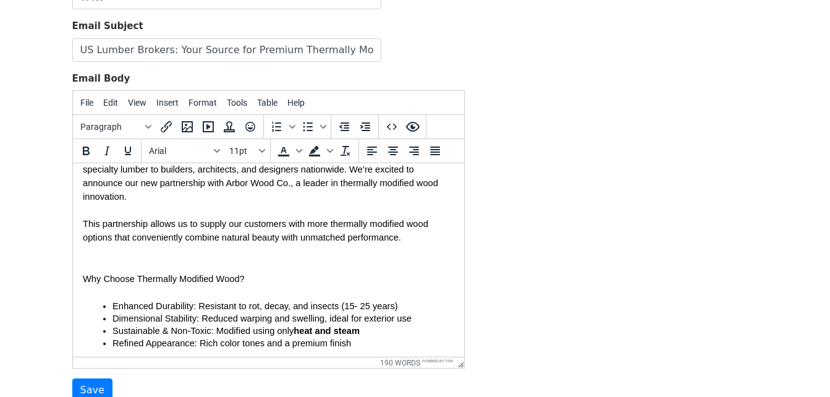
scroll to position [124, 0]
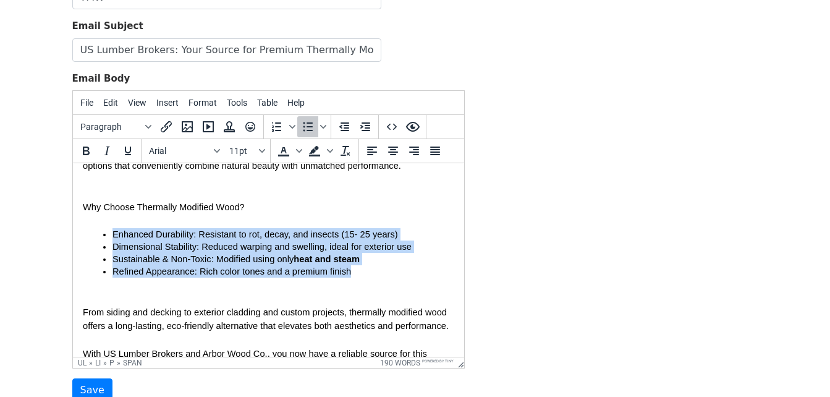
drag, startPoint x: 87, startPoint y: 216, endPoint x: 359, endPoint y: 262, distance: 275.9
click at [359, 262] on ul "Enhanced Durability: Resistant to rot, decay, and insects (15- 25 years) Dimens…" at bounding box center [268, 253] width 372 height 50
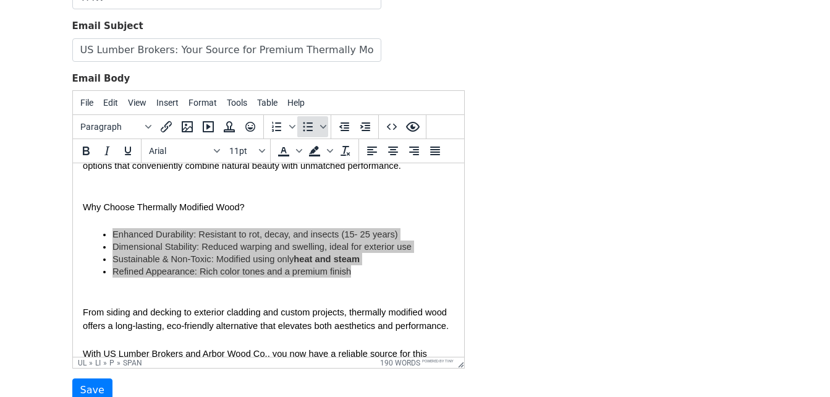
click at [309, 127] on icon "Bullet list" at bounding box center [308, 126] width 15 height 15
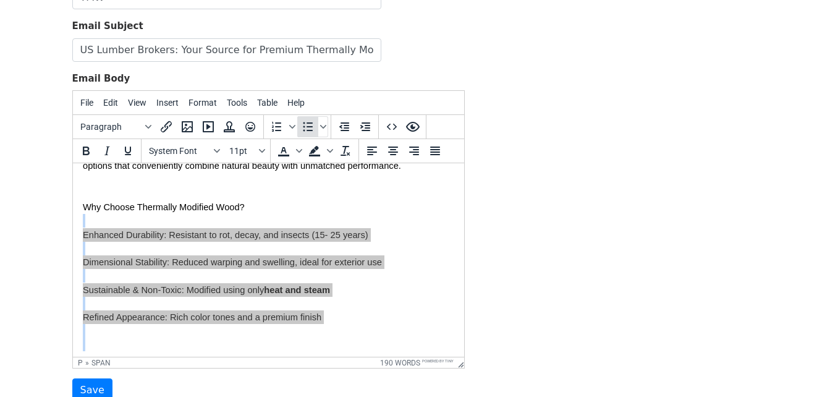
click at [308, 127] on icon "Bullet list" at bounding box center [308, 126] width 15 height 15
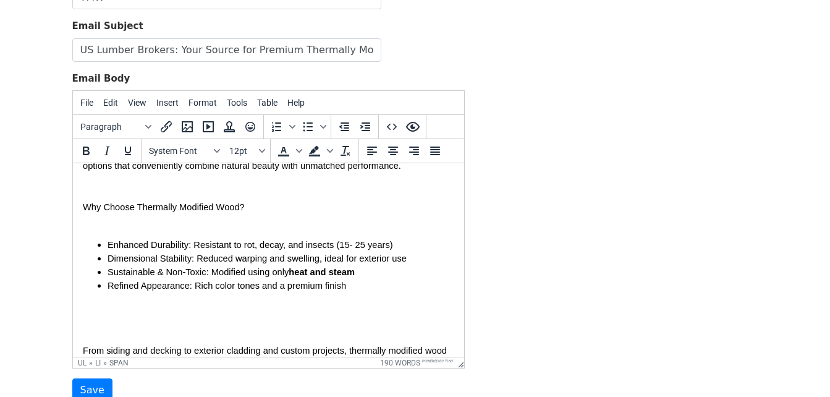
click at [228, 299] on body "{{First Name}}, At US Lumber Brokers, we pride ourselves on bringing premium, s…" at bounding box center [268, 285] width 372 height 473
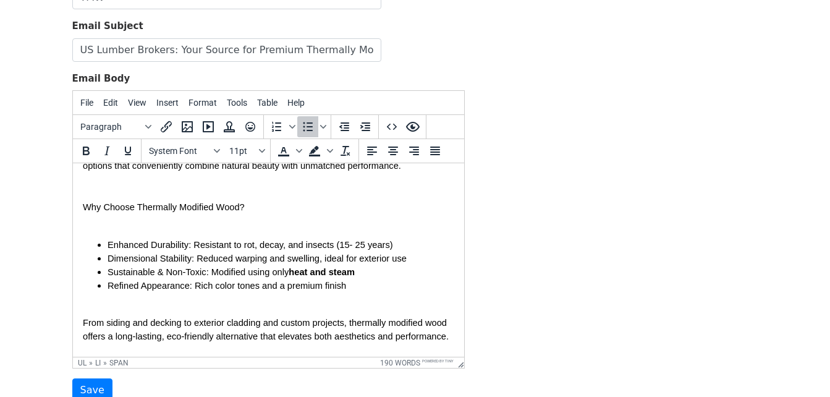
click at [163, 217] on body "{{First Name}}, At US Lumber Brokers, we pride ourselves on bringing premium, s…" at bounding box center [268, 271] width 372 height 445
click at [167, 210] on body "{{First Name}}, At US Lumber Brokers, we pride ourselves on bringing premium, s…" at bounding box center [268, 271] width 372 height 445
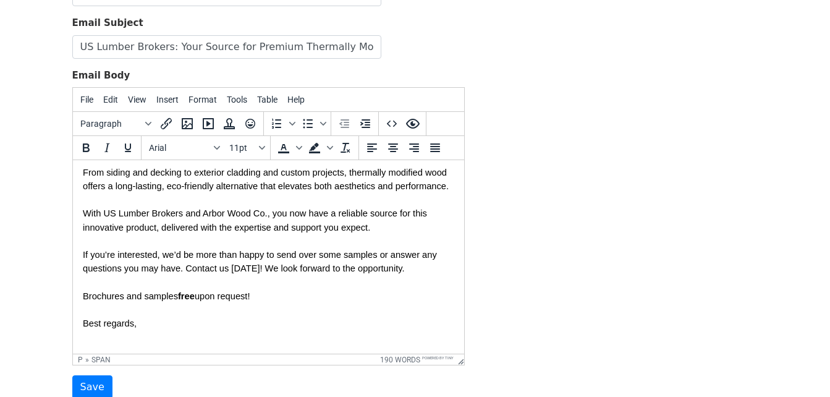
scroll to position [229, 0]
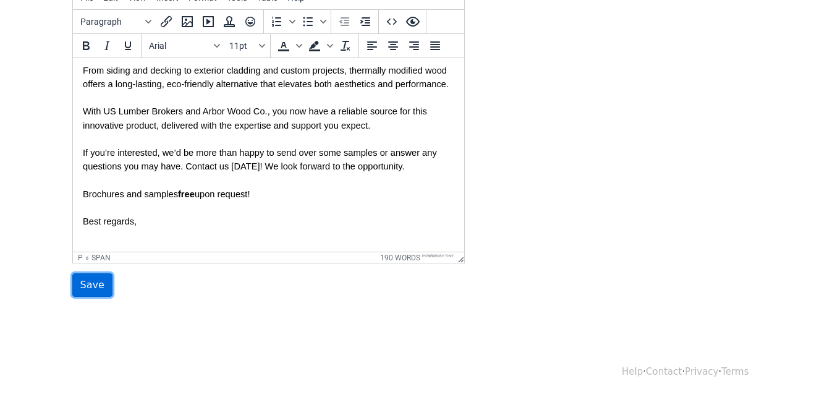
click at [92, 290] on input "Save" at bounding box center [92, 284] width 40 height 23
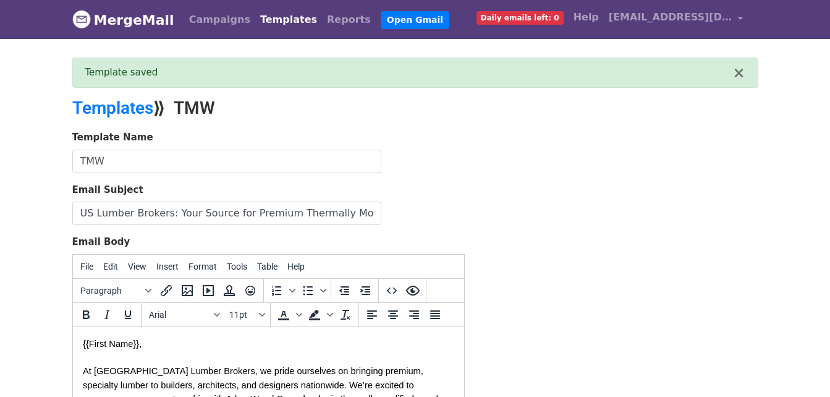
click at [275, 17] on link "Templates" at bounding box center [288, 19] width 67 height 25
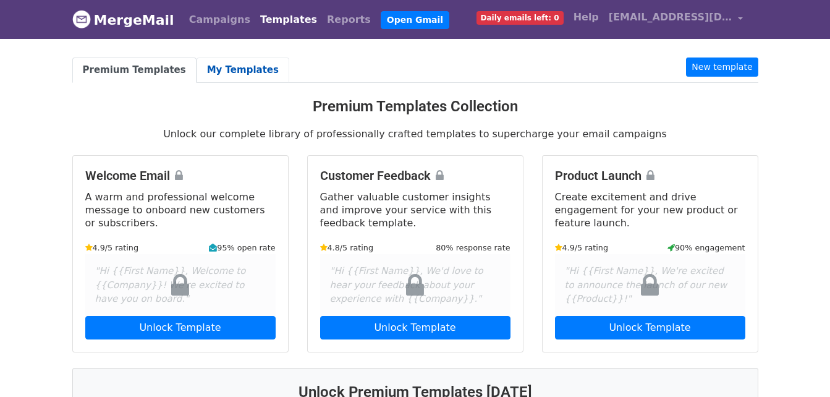
click at [231, 78] on link "My Templates" at bounding box center [243, 70] width 93 height 25
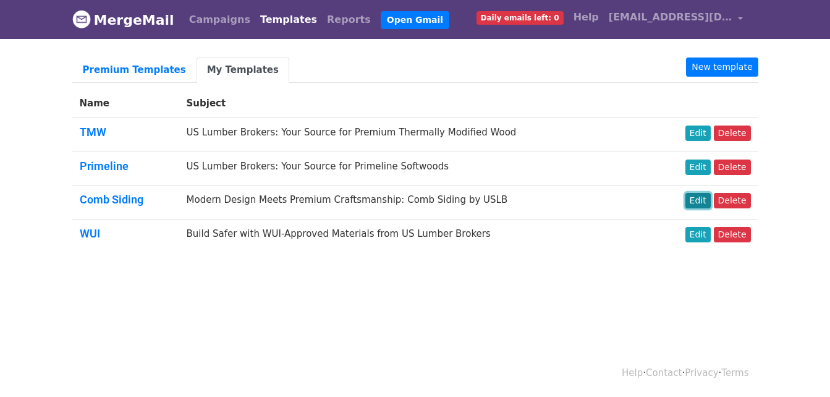
click at [694, 197] on link "Edit" at bounding box center [698, 200] width 25 height 15
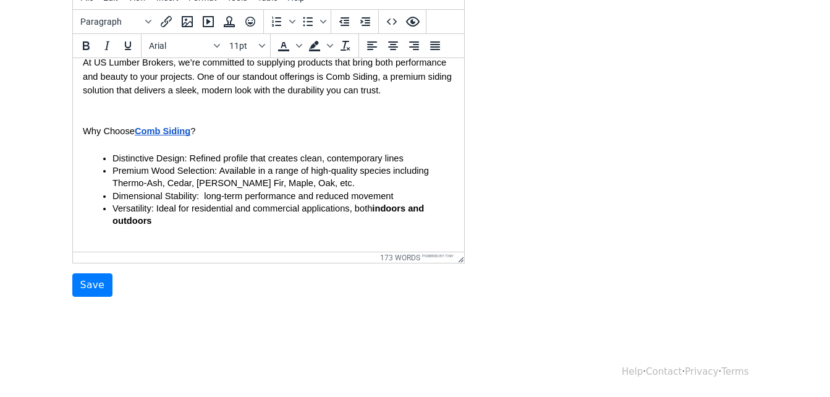
scroll to position [62, 0]
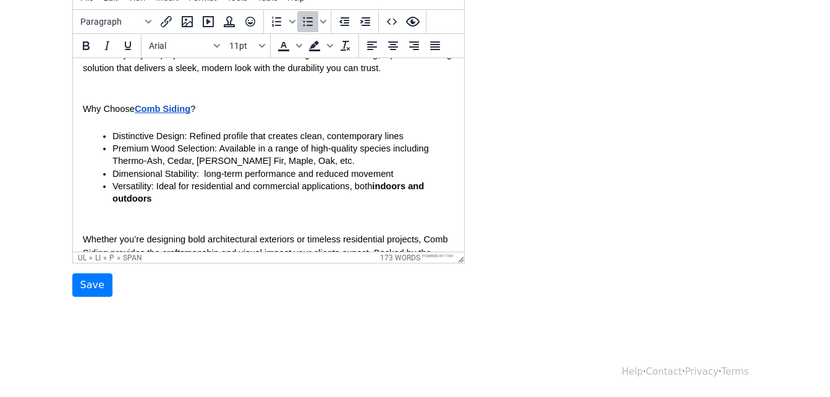
drag, startPoint x: 205, startPoint y: 204, endPoint x: 92, endPoint y: 132, distance: 134.5
click at [92, 132] on ul "Distinctive Design: Refined profile that creates clean, contemporary lines Prem…" at bounding box center [268, 167] width 372 height 75
click at [313, 19] on icon "Bullet list" at bounding box center [308, 21] width 15 height 15
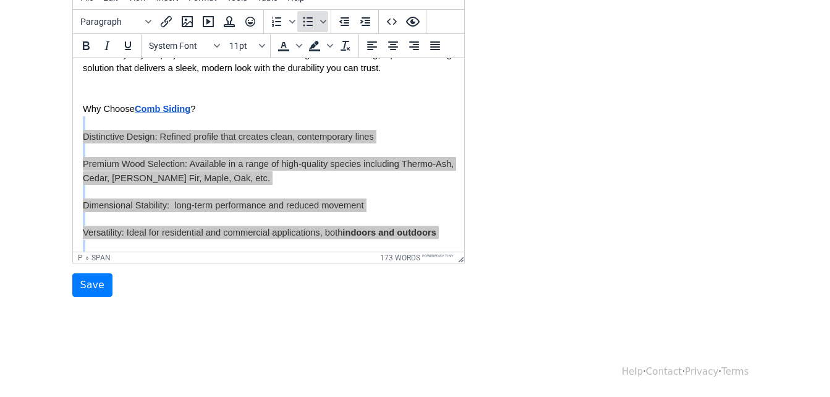
click at [311, 20] on icon "Bullet list" at bounding box center [308, 21] width 15 height 15
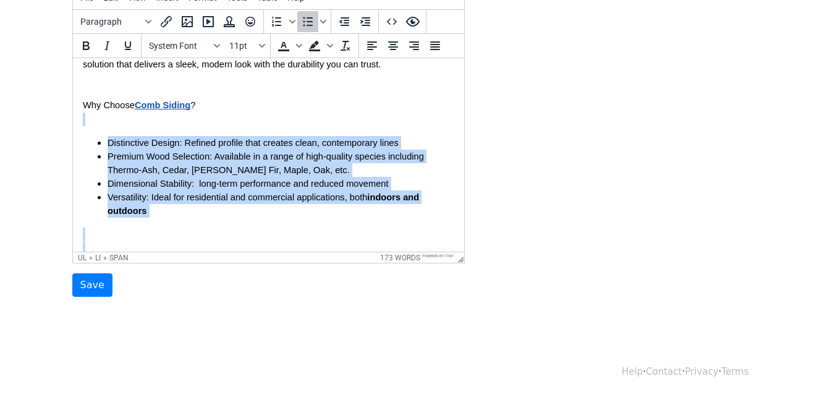
scroll to position [124, 0]
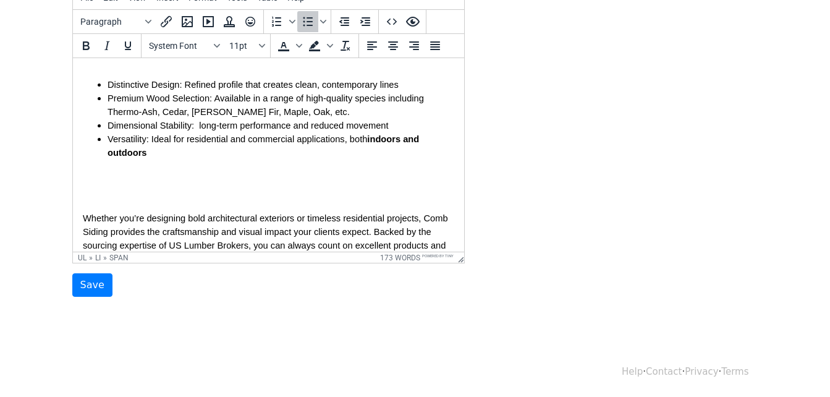
click at [156, 198] on body "{{First Name}}, At US Lumber Brokers, we’re committed to supplying products tha…" at bounding box center [268, 166] width 372 height 445
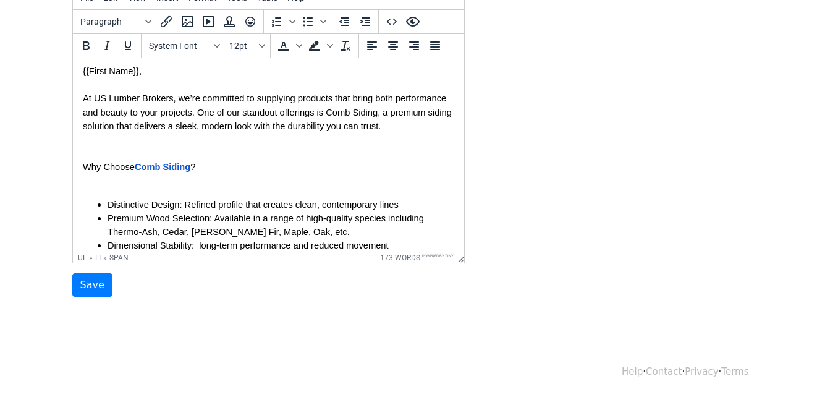
scroll to position [0, 0]
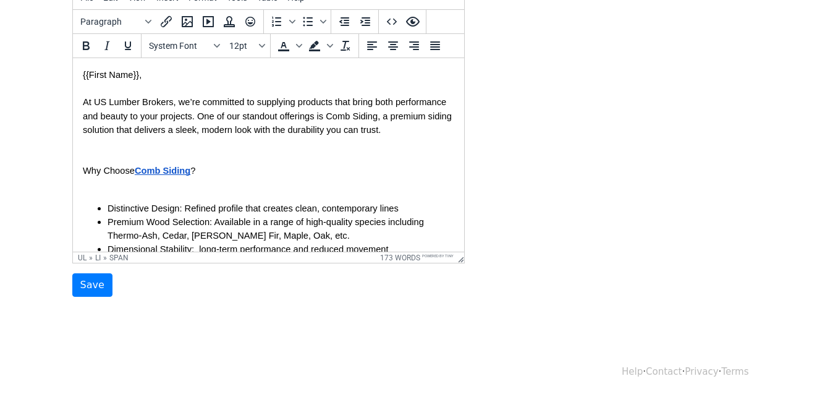
click at [155, 193] on body "{{First Name}}, At US Lumber Brokers, we’re committed to supplying products tha…" at bounding box center [268, 276] width 372 height 417
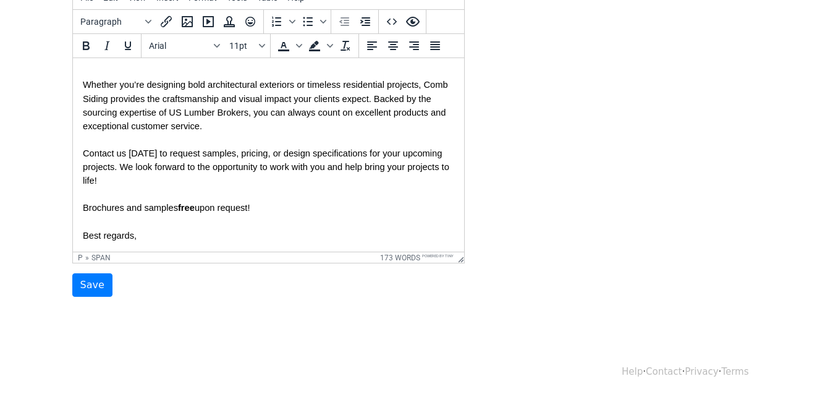
scroll to position [231, 0]
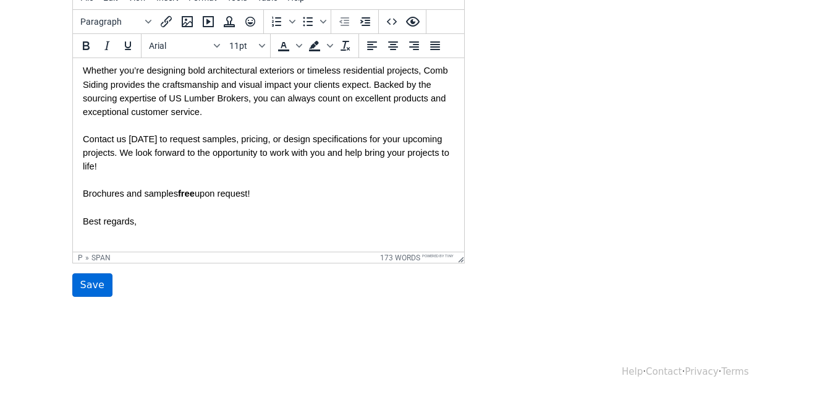
click at [95, 288] on input "Save" at bounding box center [92, 284] width 40 height 23
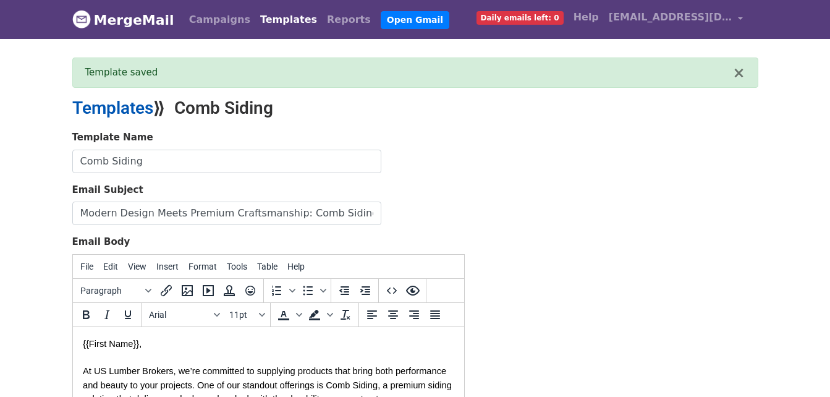
click at [113, 98] on link "Templates" at bounding box center [112, 108] width 81 height 20
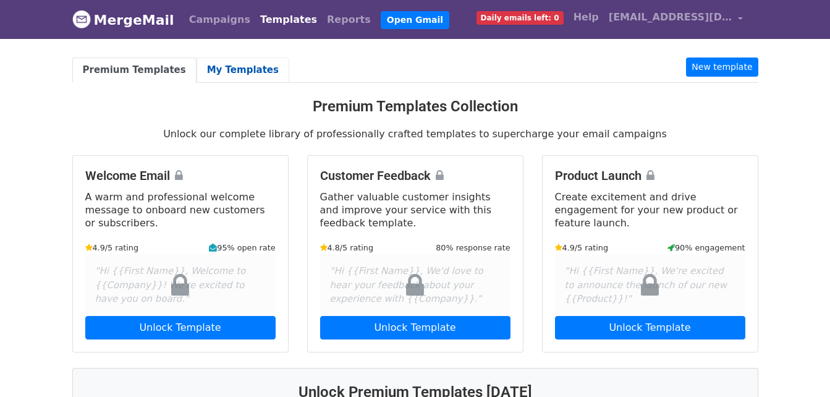
click at [223, 62] on link "My Templates" at bounding box center [243, 70] width 93 height 25
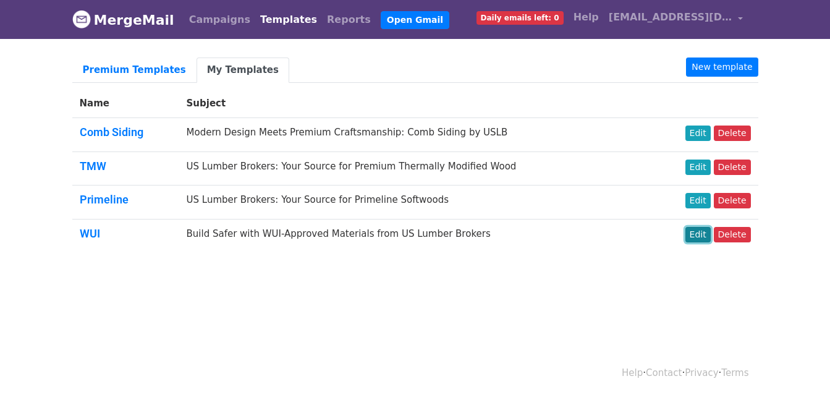
click at [706, 235] on link "Edit" at bounding box center [698, 234] width 25 height 15
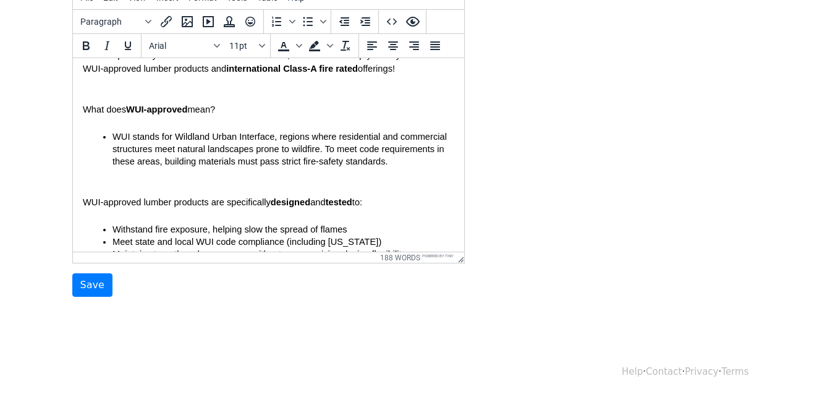
scroll to position [62, 0]
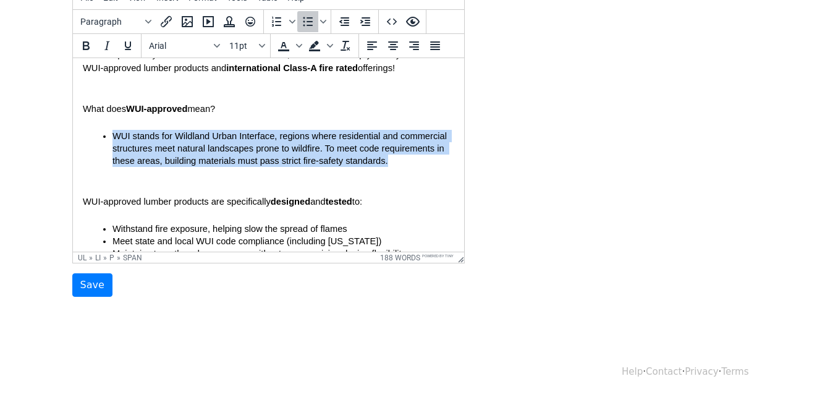
drag, startPoint x: 94, startPoint y: 137, endPoint x: 163, endPoint y: 170, distance: 76.9
click at [163, 168] on ul "WUI stands for Wildland Urban Interface, regions where residential and commerci…" at bounding box center [268, 149] width 372 height 38
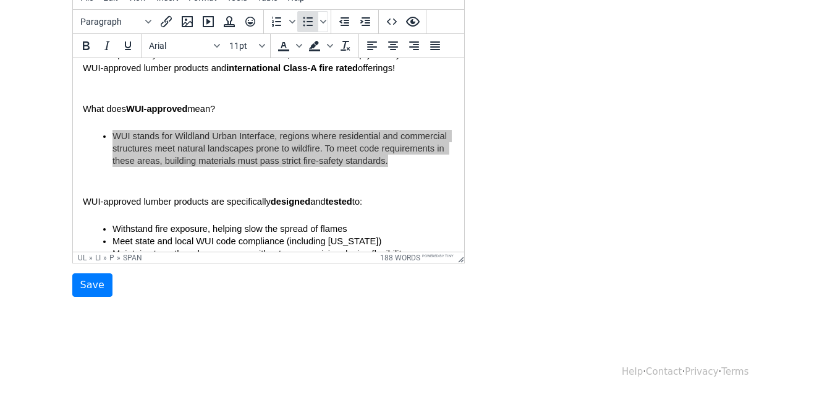
click at [308, 26] on icon "Bullet list" at bounding box center [308, 21] width 15 height 15
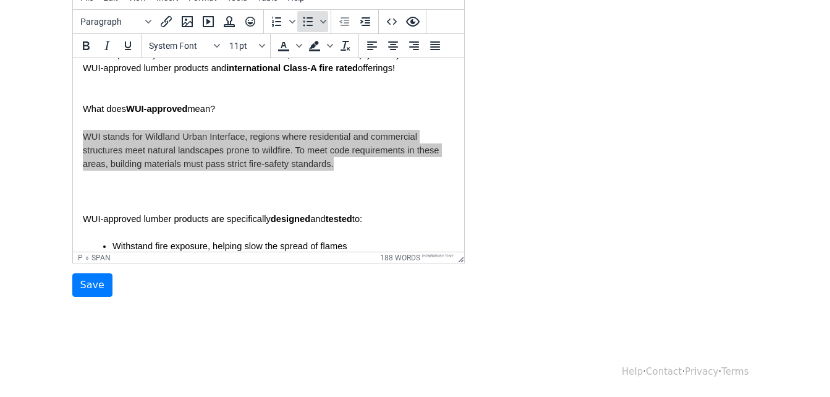
click at [308, 26] on icon "Bullet list" at bounding box center [308, 21] width 15 height 15
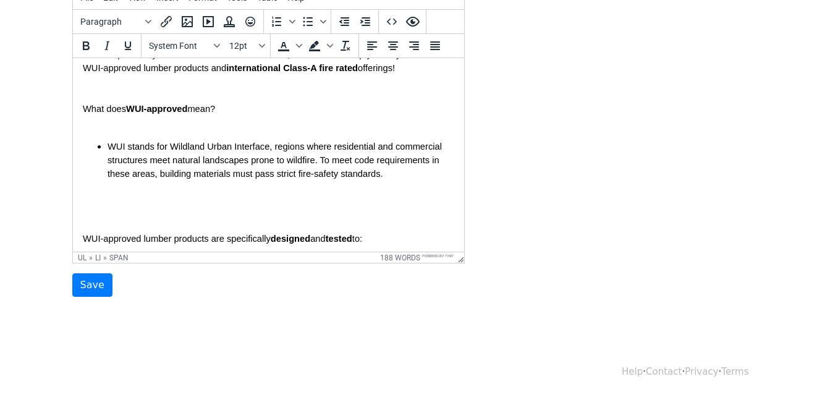
click at [162, 212] on body "{{First Name}}, As building codes evolve, safety and compliance have become top…" at bounding box center [268, 254] width 372 height 496
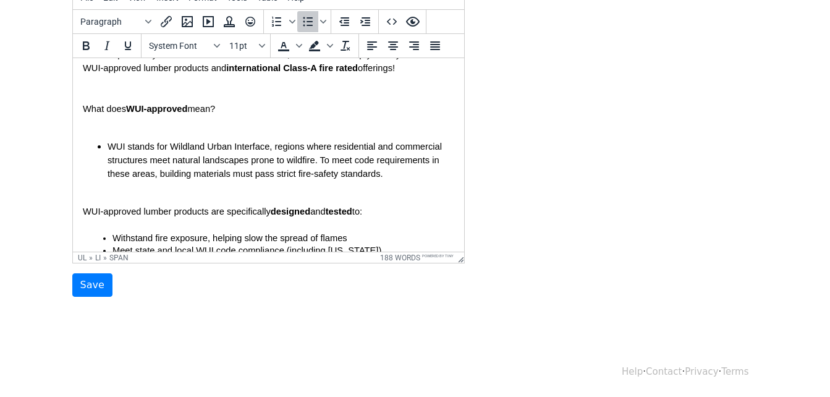
click at [99, 126] on body "{{First Name}}, As building codes evolve, safety and compliance have become top…" at bounding box center [268, 240] width 372 height 468
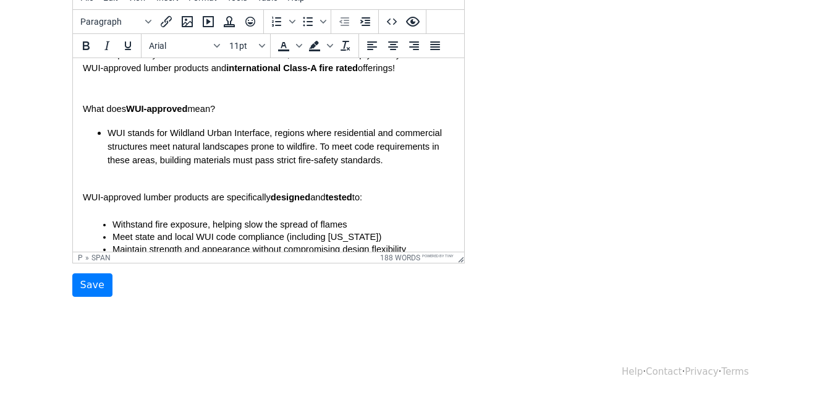
scroll to position [124, 0]
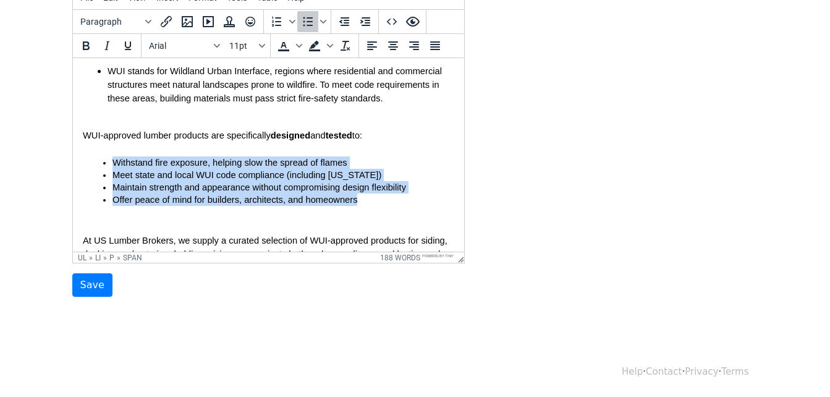
drag, startPoint x: 106, startPoint y: 166, endPoint x: 357, endPoint y: 195, distance: 252.1
click at [357, 195] on ul "Withstand fire exposure, helping slow the spread of flames Meet state and local…" at bounding box center [268, 181] width 372 height 50
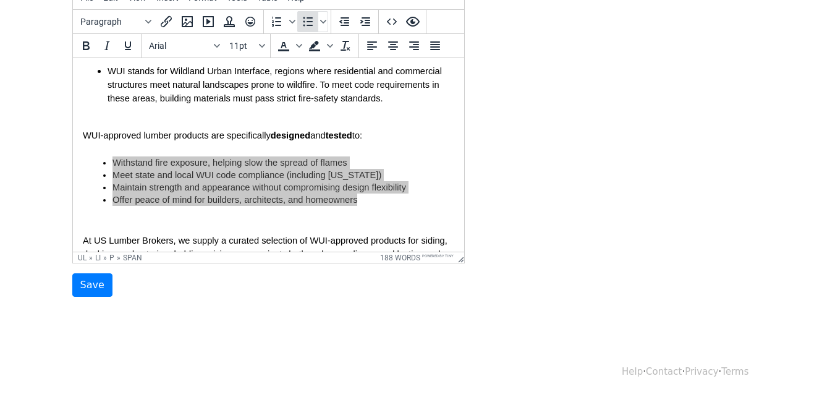
click at [305, 19] on icon "Bullet list" at bounding box center [308, 21] width 15 height 15
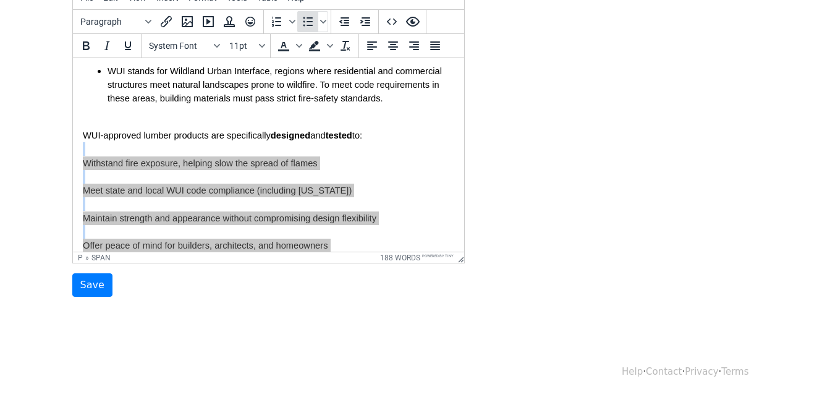
click at [305, 19] on icon "Bullet list" at bounding box center [308, 21] width 15 height 15
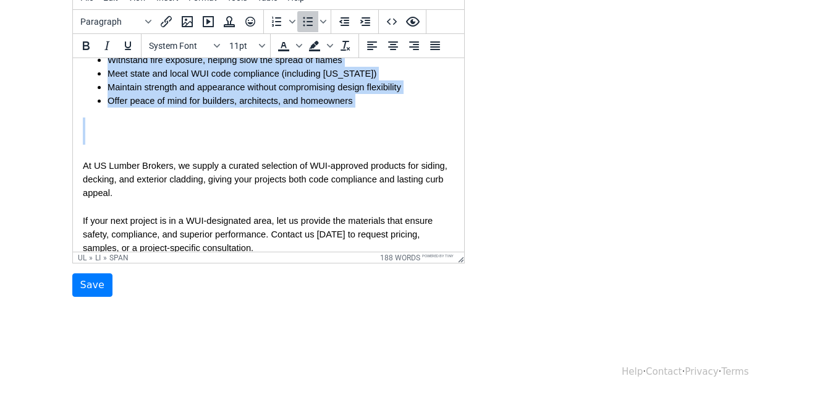
scroll to position [249, 0]
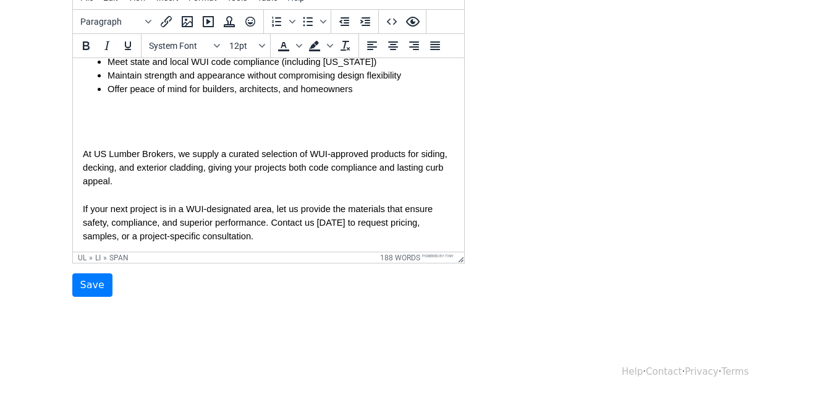
click at [224, 130] on body "{{First Name}}, As building codes evolve, safety and compliance have become top…" at bounding box center [268, 65] width 372 height 492
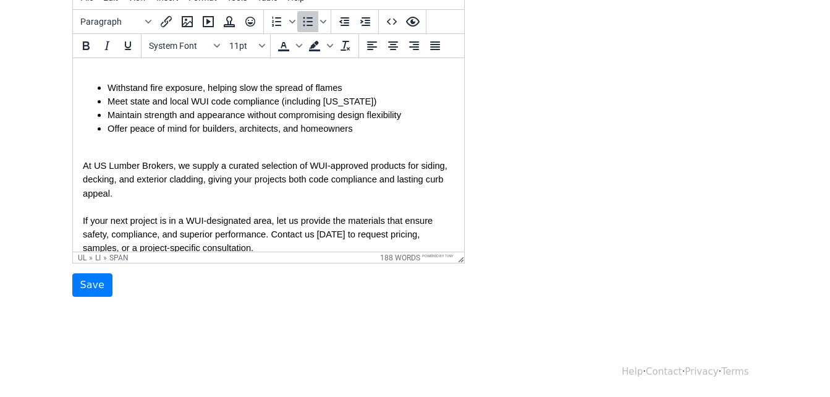
scroll to position [187, 0]
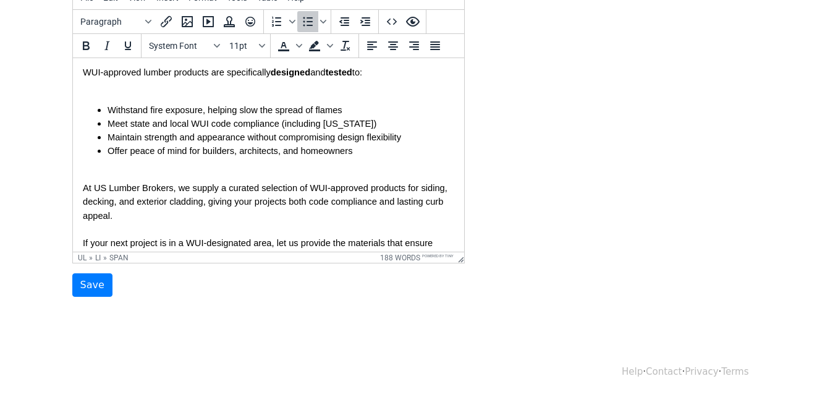
click at [208, 94] on body "{{First Name}}, As building codes evolve, safety and compliance have become top…" at bounding box center [268, 113] width 372 height 465
click at [203, 82] on body "{{First Name}}, As building codes evolve, safety and compliance have become top…" at bounding box center [268, 113] width 372 height 465
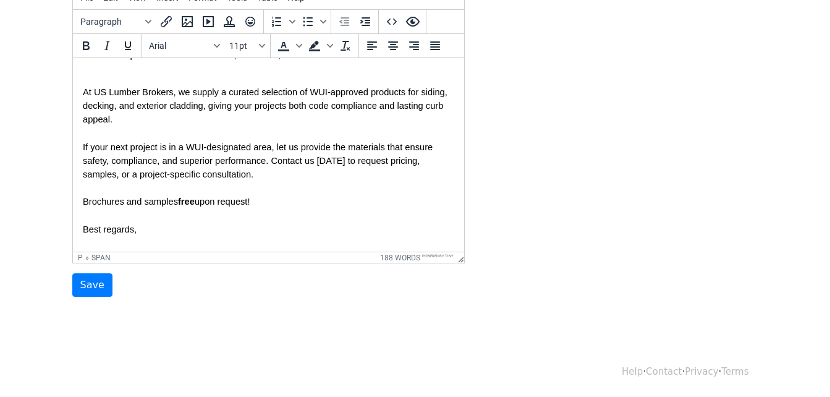
scroll to position [278, 0]
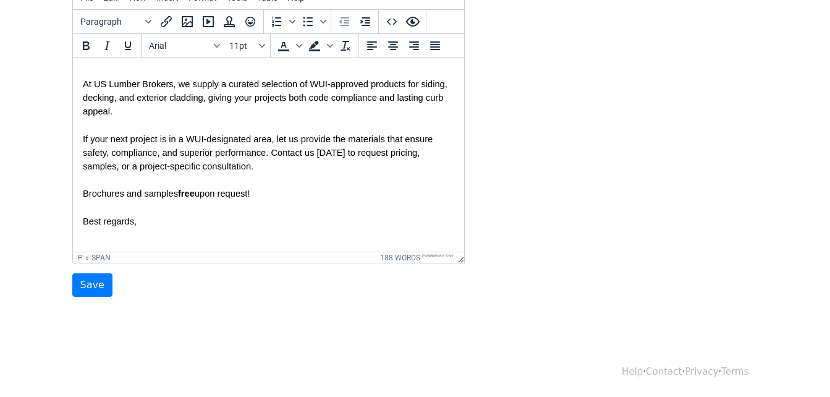
click at [296, 229] on div at bounding box center [268, 235] width 372 height 14
click at [96, 287] on input "Save" at bounding box center [92, 284] width 40 height 23
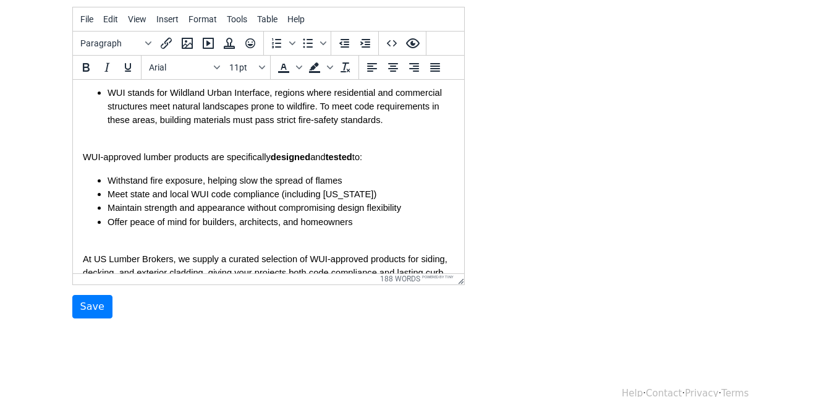
scroll to position [186, 0]
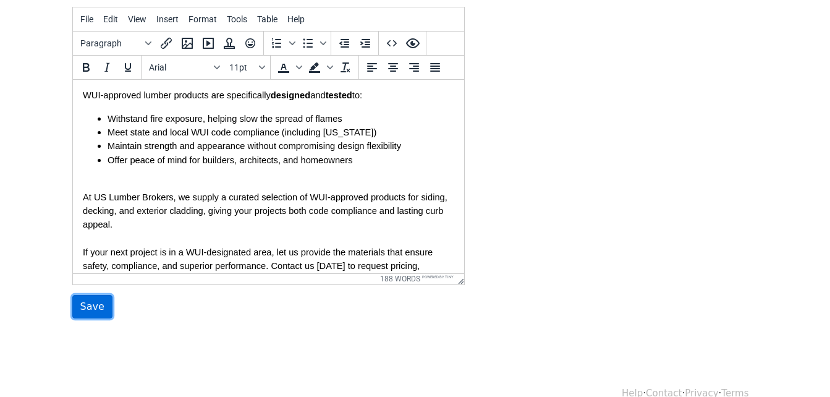
click at [99, 303] on input "Save" at bounding box center [92, 306] width 40 height 23
